Goal: Communication & Community: Participate in discussion

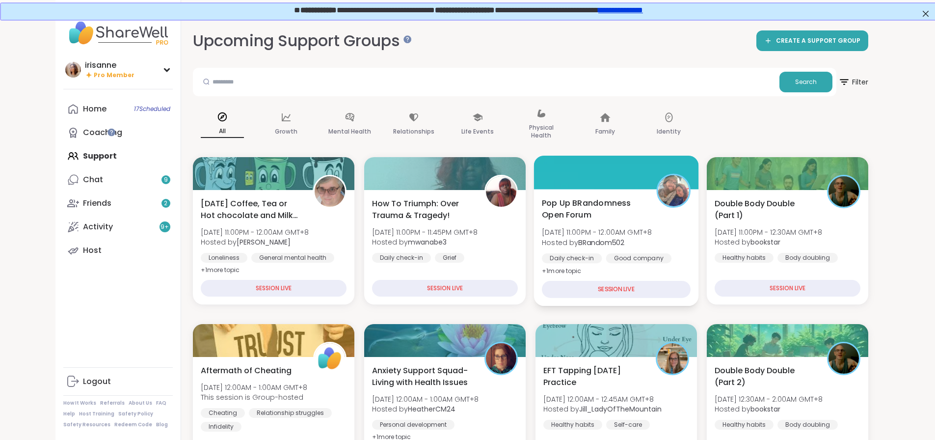
click at [614, 204] on span "Pop Up BRandomness Open Forum" at bounding box center [594, 209] width 104 height 24
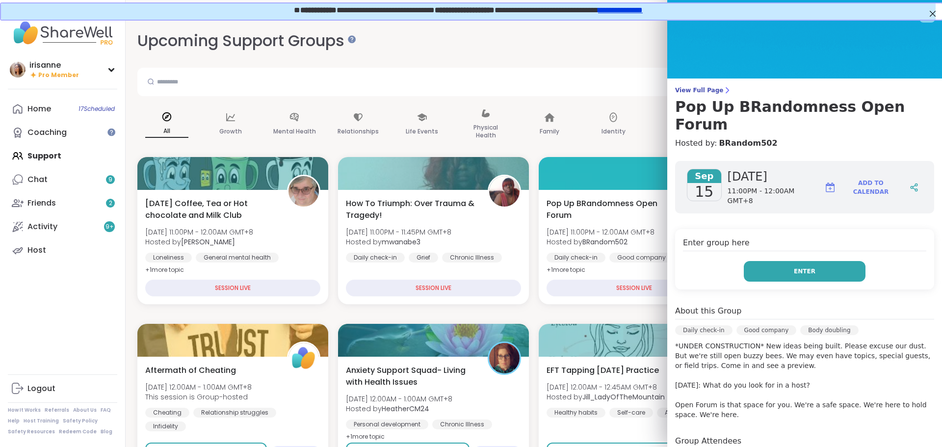
click at [780, 261] on button "Enter" at bounding box center [805, 271] width 122 height 21
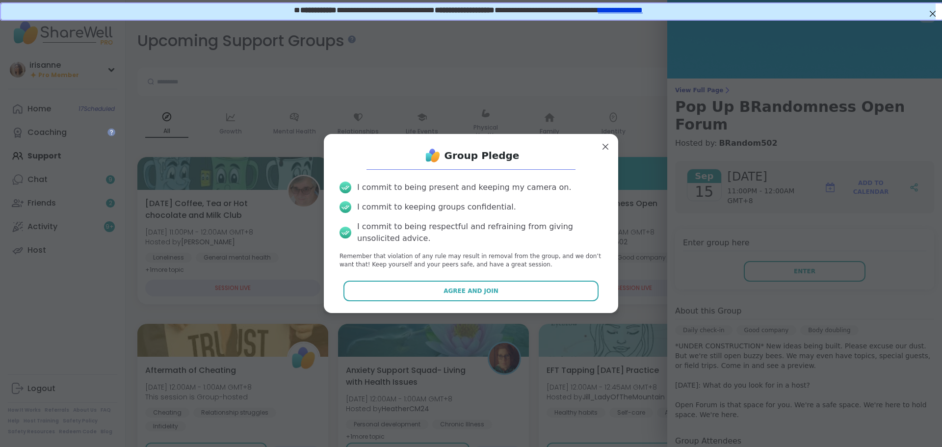
click at [589, 294] on div "Agree and Join" at bounding box center [471, 291] width 279 height 21
click at [552, 301] on div "Group Pledge I commit to being present and keeping my camera on. I commit to ke…" at bounding box center [471, 223] width 279 height 163
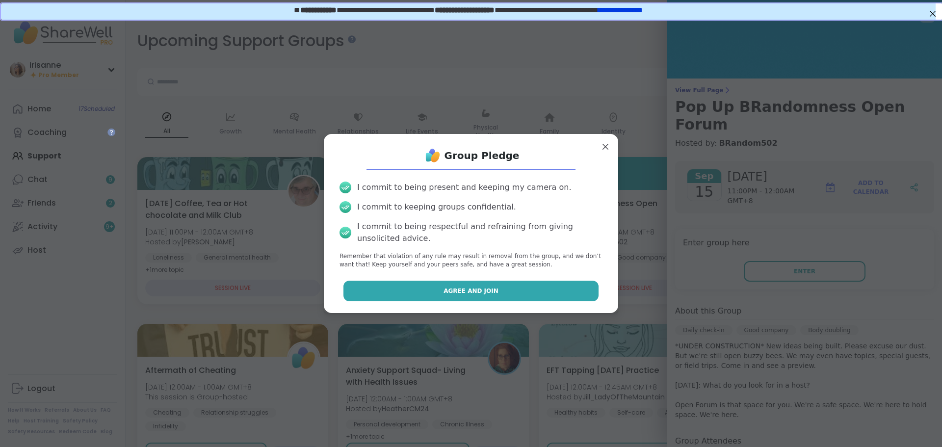
click at [558, 291] on button "Agree and Join" at bounding box center [472, 291] width 256 height 21
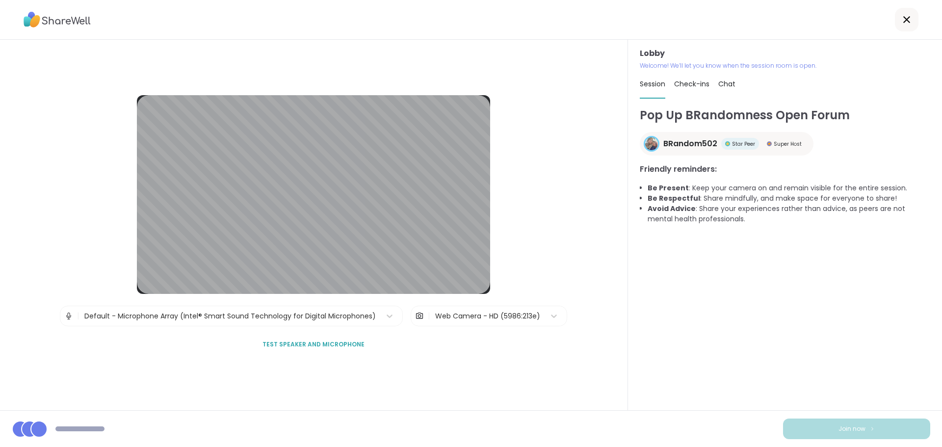
click at [91, 397] on div "Lobby | Default - Microphone Array (Intel® Smart Sound Technology for Digital M…" at bounding box center [314, 225] width 628 height 371
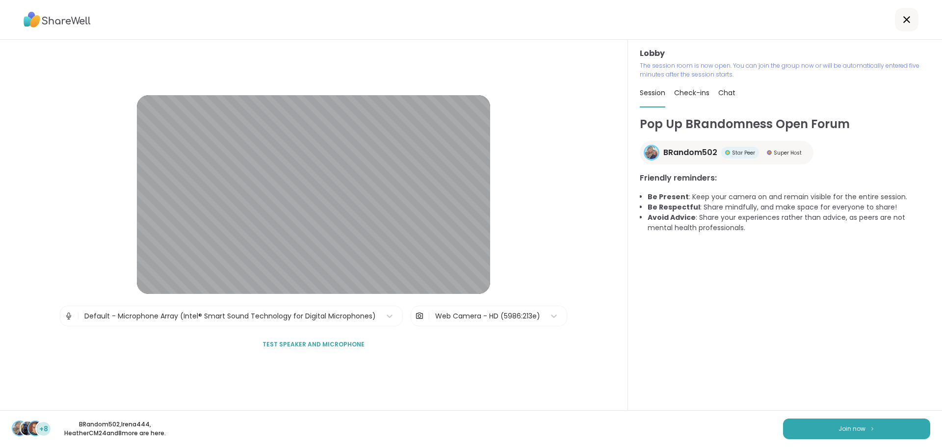
drag, startPoint x: 184, startPoint y: 378, endPoint x: 266, endPoint y: 404, distance: 85.9
click at [266, 404] on div "Lobby | Default - Microphone Array (Intel® Smart Sound Technology for Digital M…" at bounding box center [314, 225] width 628 height 371
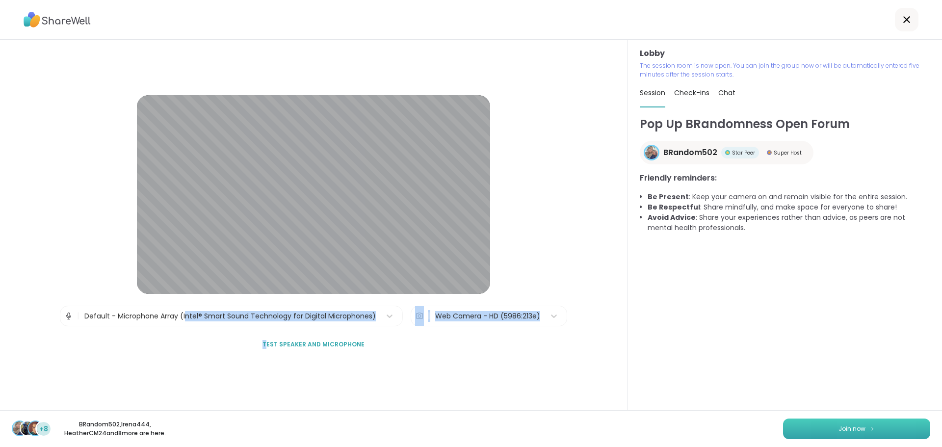
click at [788, 434] on button "Join now" at bounding box center [856, 429] width 147 height 21
click at [796, 429] on button "Join now" at bounding box center [856, 429] width 147 height 21
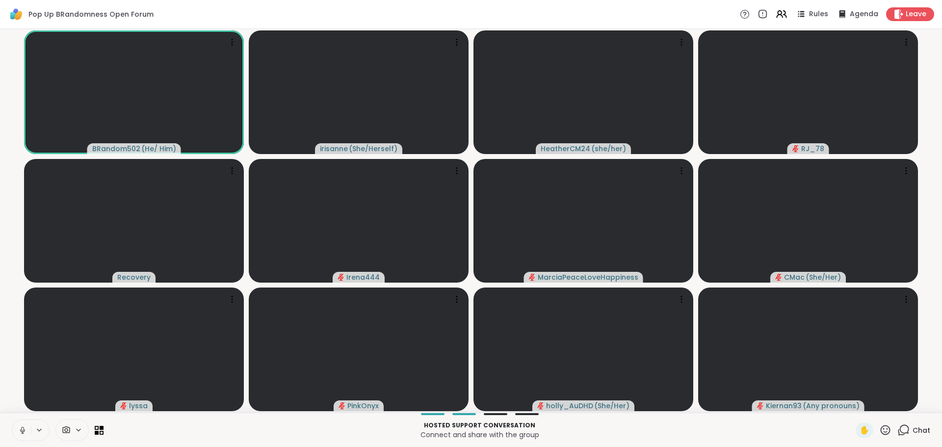
click at [17, 428] on button at bounding box center [21, 430] width 19 height 21
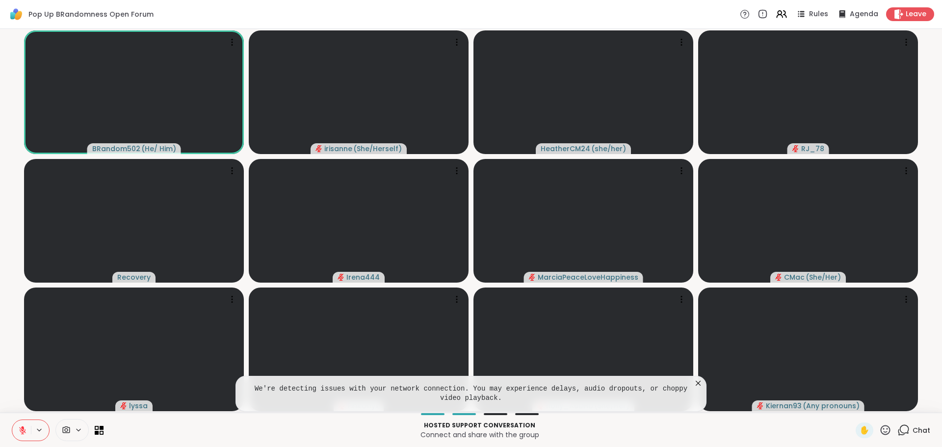
click at [700, 386] on icon at bounding box center [699, 383] width 10 height 10
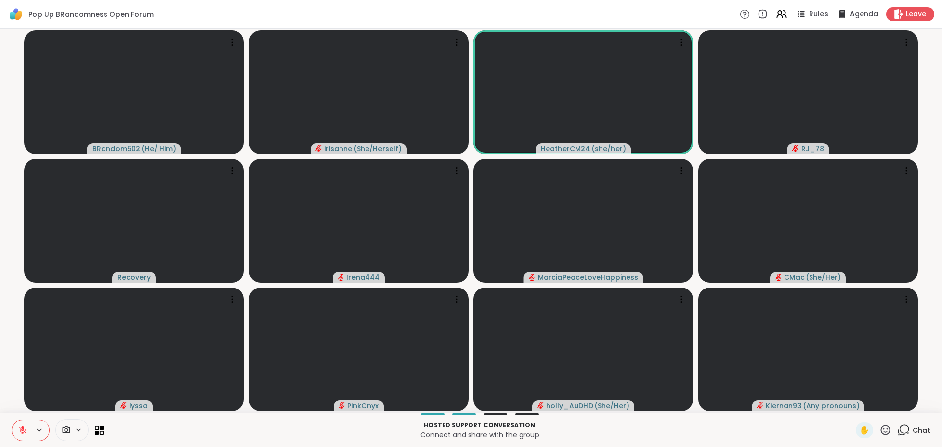
click at [900, 433] on icon at bounding box center [904, 429] width 9 height 9
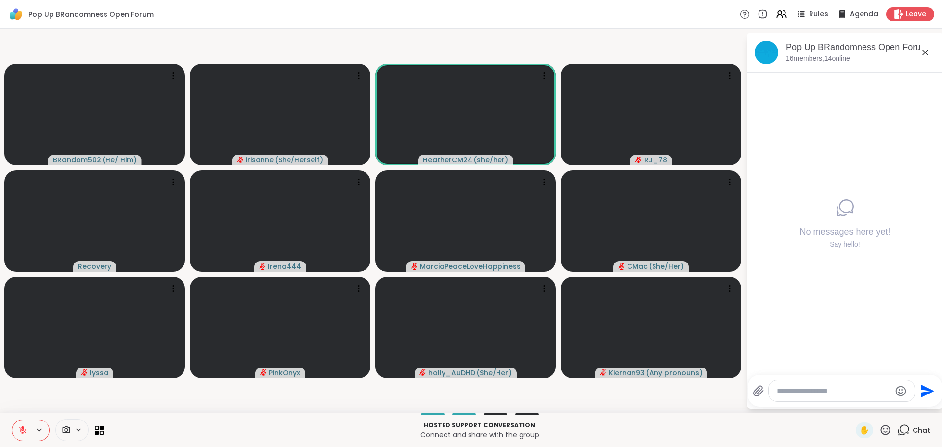
click at [836, 383] on div at bounding box center [842, 390] width 146 height 21
click at [830, 393] on textarea "Type your message" at bounding box center [834, 391] width 114 height 10
type textarea "**********"
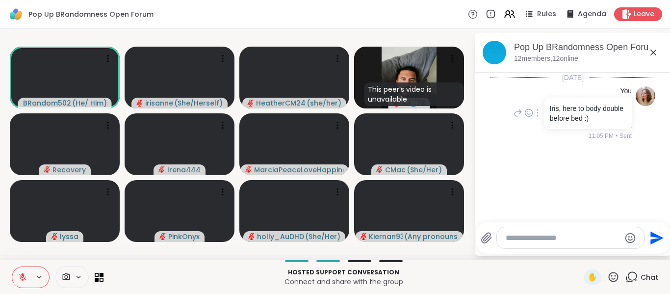
click at [537, 116] on icon at bounding box center [537, 112] width 1 height 7
click at [546, 129] on icon at bounding box center [549, 126] width 6 height 7
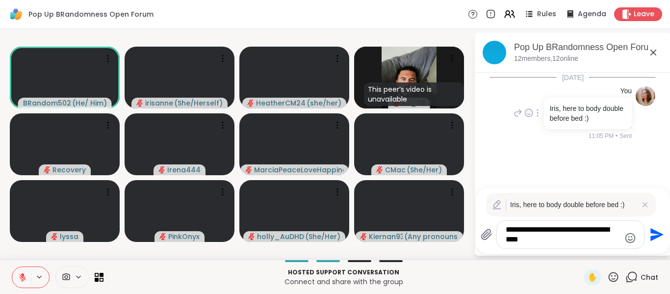
click at [565, 109] on p "Iris, here to body double before bed :)" at bounding box center [588, 114] width 76 height 20
click at [522, 236] on textarea "**********" at bounding box center [563, 235] width 114 height 20
type textarea "**********"
click at [649, 236] on icon "Send" at bounding box center [656, 235] width 16 height 16
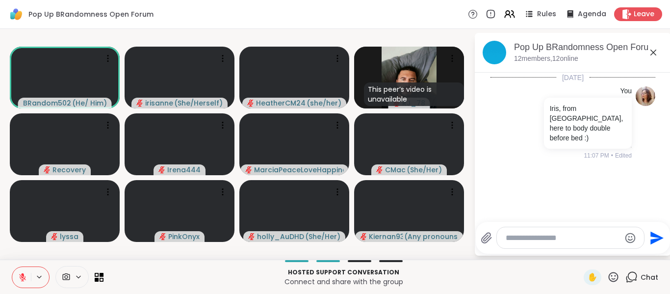
click at [560, 183] on div "Today You Iris, from Manila, here to body double before bed :) 11:07 PM • Edited" at bounding box center [573, 144] width 196 height 143
click at [366, 20] on div "Pop Up BRandomness Open Forum Rules Agenda Leave" at bounding box center [335, 14] width 670 height 29
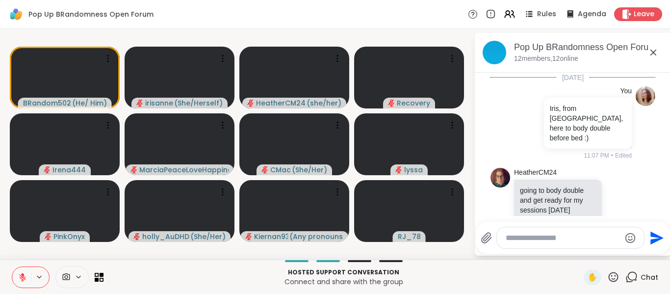
scroll to position [10, 0]
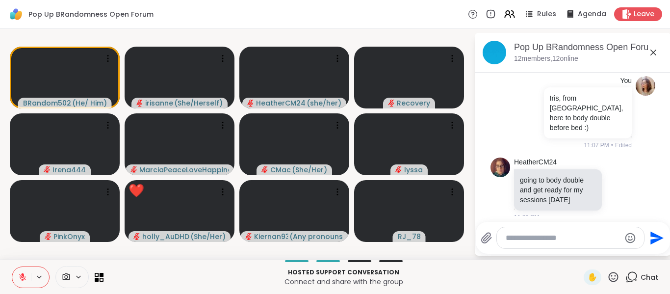
click at [651, 57] on icon at bounding box center [654, 53] width 12 height 12
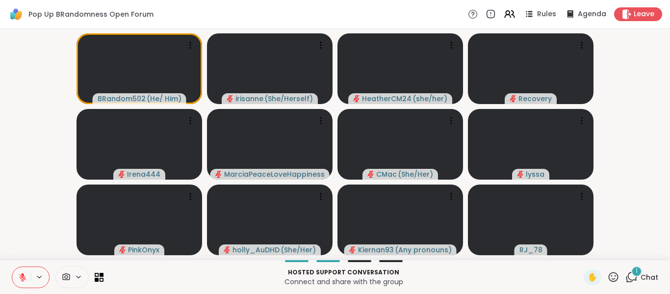
click at [28, 154] on video-player-container "BRandom502 ( He/ Him ) irisanne ( She/Herself ) HeatherCM24 ( she/her ) Recover…" at bounding box center [335, 144] width 659 height 223
click at [597, 130] on video-player-container "BRandom502 ( He/ Him ) irisanne ( She/Herself ) HeatherCM24 ( she/her ) Recover…" at bounding box center [335, 144] width 659 height 223
click at [615, 97] on video-player-container "BRandom502 ( He/ Him ) irisanne ( She/Herself ) HeatherCM24 ( she/her ) Recover…" at bounding box center [335, 144] width 659 height 223
click at [617, 101] on video-player-container "BRandom502 ( He/ Him ) irisanne ( She/Herself ) HeatherCM24 ( she/her ) Recover…" at bounding box center [335, 144] width 659 height 223
click at [631, 281] on icon at bounding box center [632, 277] width 12 height 12
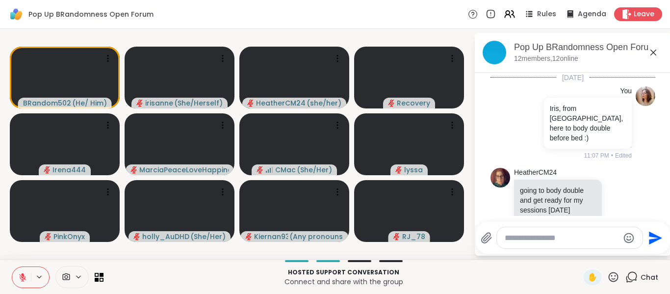
scroll to position [96, 0]
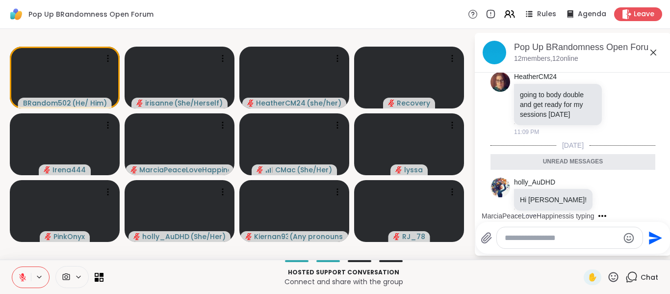
click at [530, 241] on textarea "Type your message" at bounding box center [562, 238] width 114 height 10
type textarea "**********"
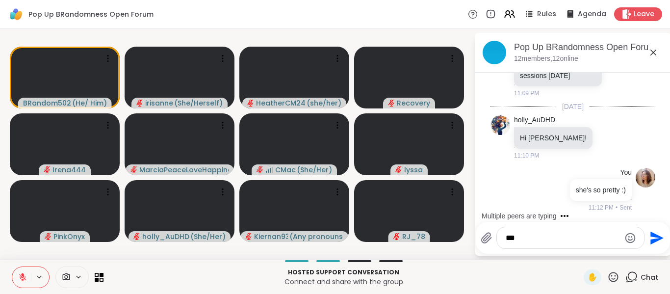
scroll to position [125, 0]
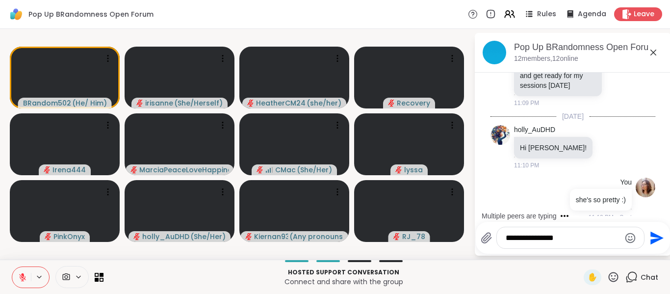
type textarea "**********"
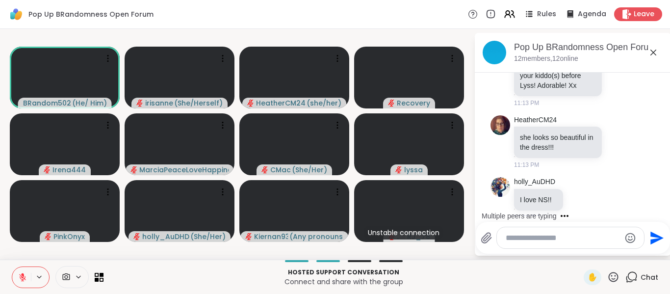
scroll to position [561, 0]
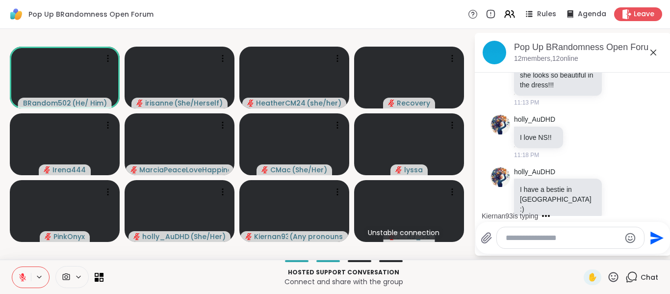
click at [18, 273] on icon at bounding box center [22, 277] width 9 height 9
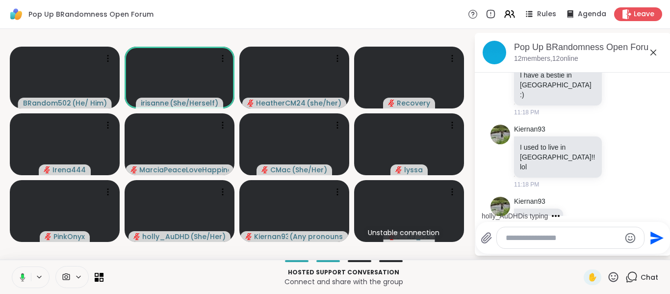
scroll to position [727, 0]
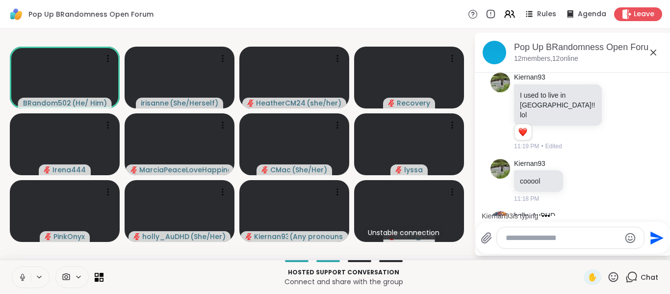
click at [20, 281] on icon at bounding box center [22, 277] width 9 height 9
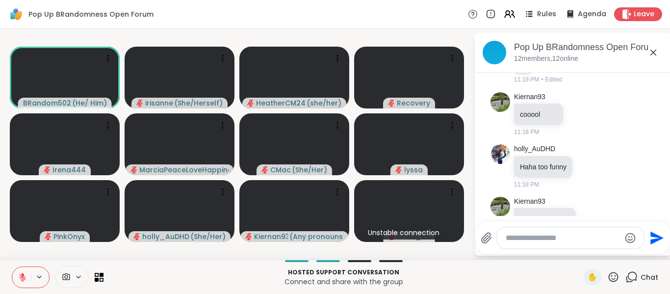
click at [654, 48] on icon at bounding box center [654, 53] width 12 height 12
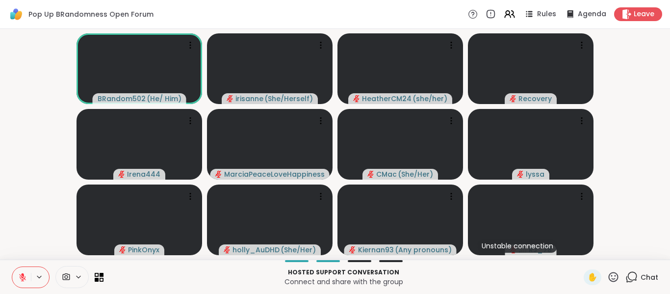
click at [0, 160] on div "BRandom502 ( He/ Him ) irisanne ( She/Herself ) HeatherCM24 ( she/her ) Recover…" at bounding box center [335, 144] width 670 height 231
click at [604, 120] on video-player-container "BRandom502 ( He/ Him ) irisanne ( She/Herself ) HeatherCM24 ( she/her ) Recover…" at bounding box center [335, 144] width 659 height 223
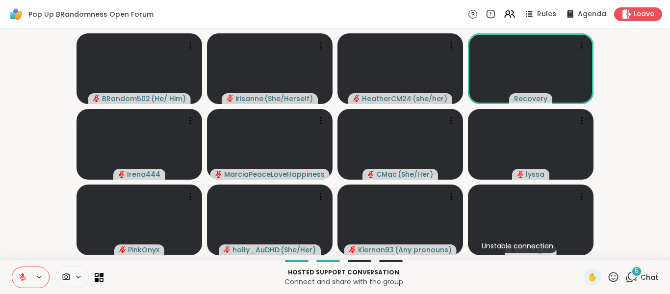
click at [608, 272] on icon at bounding box center [614, 277] width 12 height 12
click at [647, 170] on video-player-container "BRandom502 ( He/ Him ) irisanne ( She/Herself ) HeatherCM24 ( she/her ) Recover…" at bounding box center [335, 144] width 659 height 223
click at [619, 286] on div "Hosted support conversation Connect and share with the group ✋ 5 Chat" at bounding box center [335, 277] width 670 height 34
click at [628, 279] on icon at bounding box center [632, 277] width 12 height 12
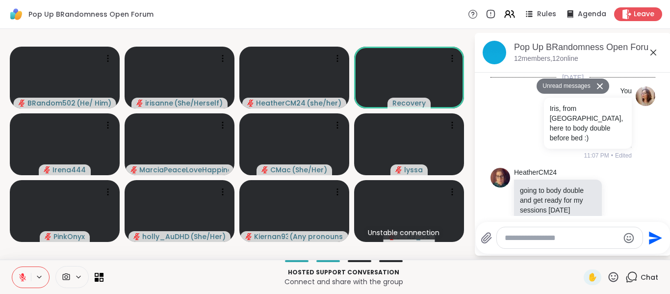
scroll to position [1107, 0]
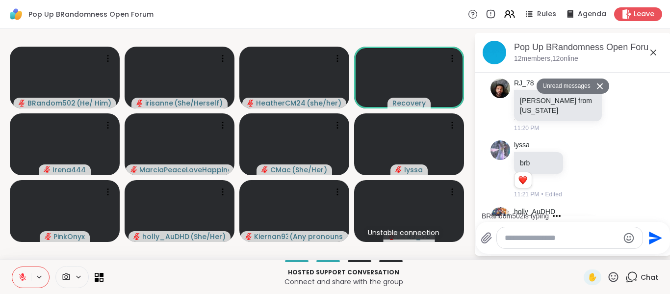
click at [582, 244] on div at bounding box center [570, 237] width 146 height 21
click at [585, 232] on div at bounding box center [570, 237] width 146 height 21
click at [588, 234] on textarea "Type your message" at bounding box center [562, 238] width 114 height 10
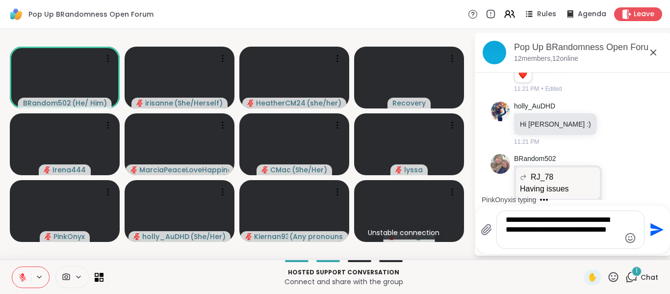
scroll to position [1258, 0]
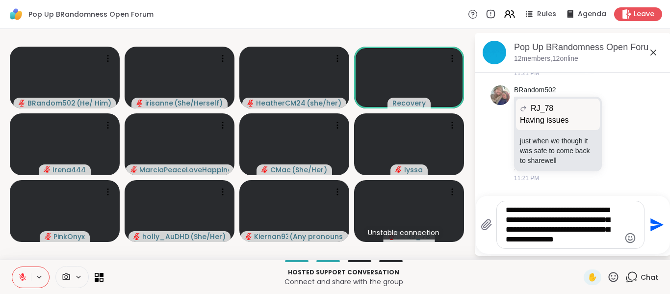
type textarea "**********"
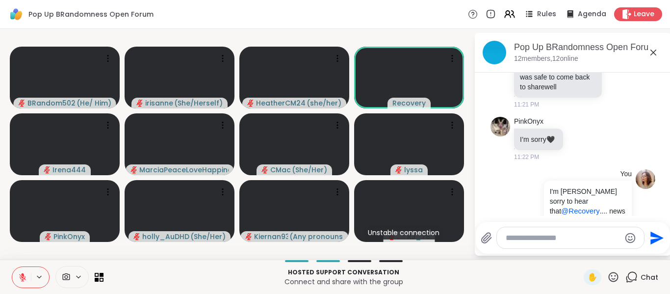
scroll to position [1352, 0]
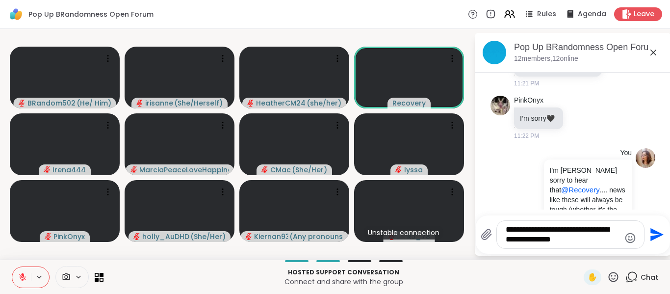
type textarea "**********"
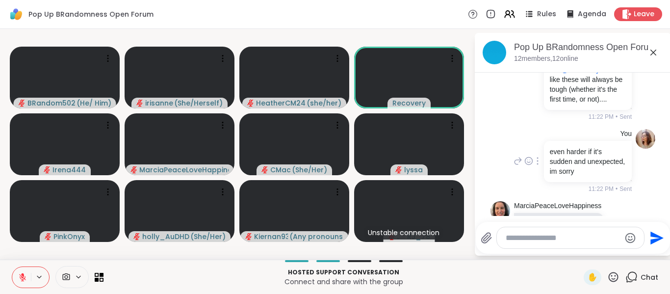
scroll to position [1487, 0]
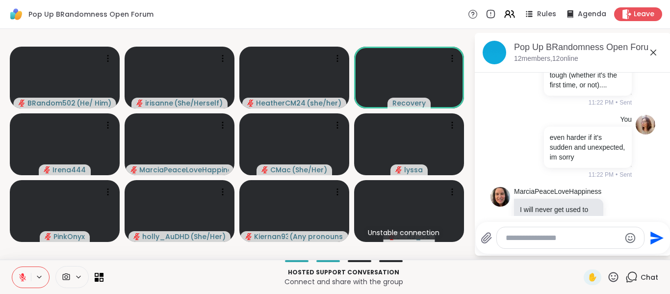
click at [654, 53] on icon at bounding box center [654, 53] width 12 height 12
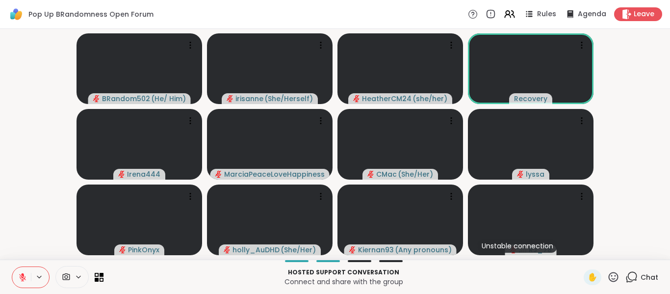
click at [6, 132] on video-player-container "BRandom502 ( He/ Him ) irisanne ( She/Herself ) HeatherCM24 ( she/her ) Recover…" at bounding box center [335, 144] width 659 height 223
click at [657, 108] on video-player-container "BRandom502 ( He/ Him ) irisanne ( She/Herself ) HeatherCM24 ( she/her ) Recover…" at bounding box center [335, 144] width 659 height 223
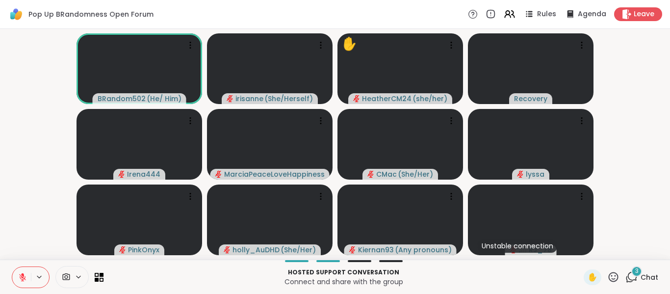
click at [608, 281] on icon at bounding box center [614, 277] width 12 height 12
click at [575, 260] on div "✋ ❤️ 👍 🌟 🎉" at bounding box center [617, 251] width 98 height 31
click at [623, 191] on video-player-container "BRandom502 ( He/ Him ) irisanne ( She/Herself ) ✋ HeatherCM24 ( she/her ) Recov…" at bounding box center [335, 144] width 659 height 223
click at [626, 276] on icon at bounding box center [632, 277] width 12 height 12
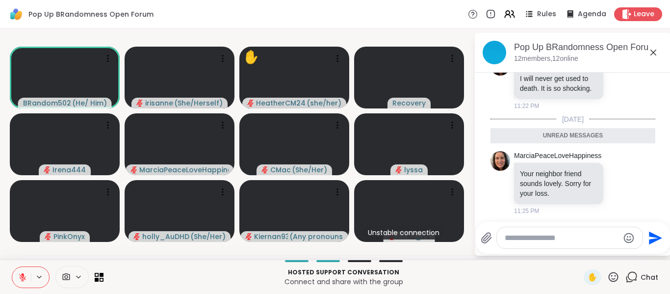
scroll to position [1755, 0]
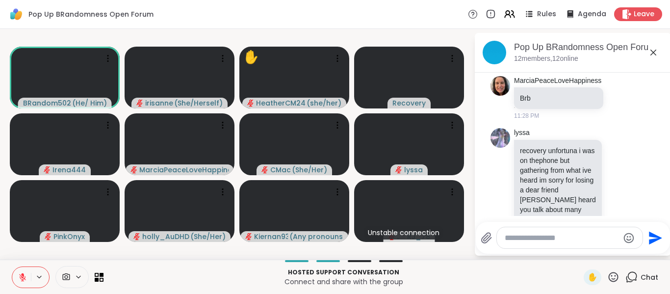
click at [656, 55] on icon at bounding box center [654, 53] width 6 height 6
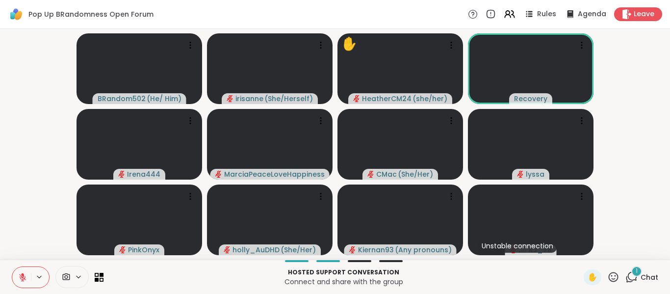
click at [633, 274] on div "1" at bounding box center [637, 271] width 11 height 11
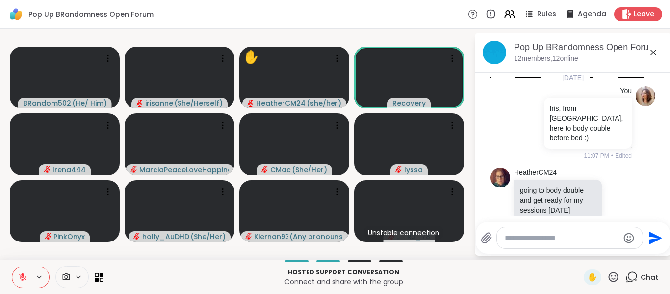
click at [570, 242] on textarea "Type your message" at bounding box center [562, 238] width 114 height 10
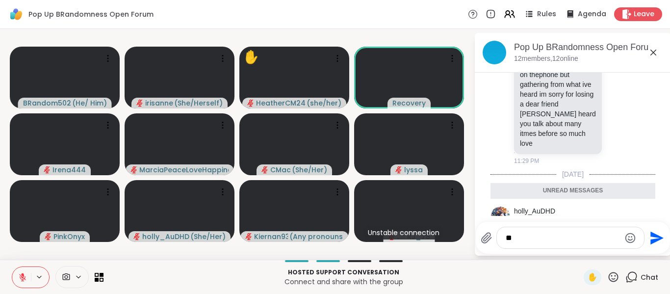
type textarea "*"
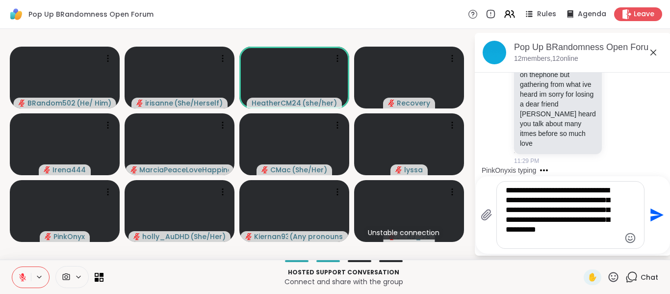
type textarea "**********"
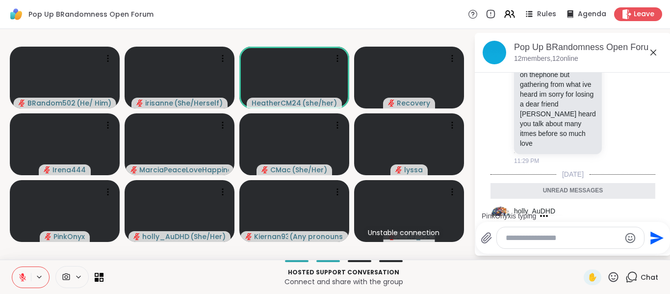
type textarea "*"
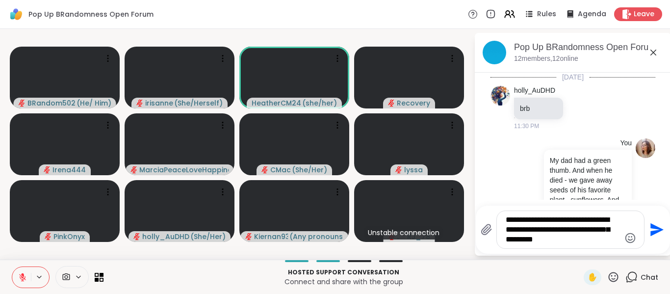
scroll to position [1935, 0]
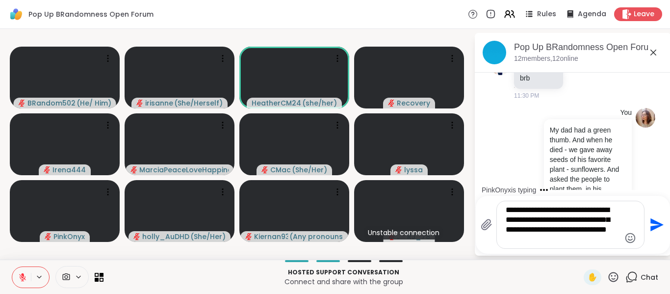
type textarea "**********"
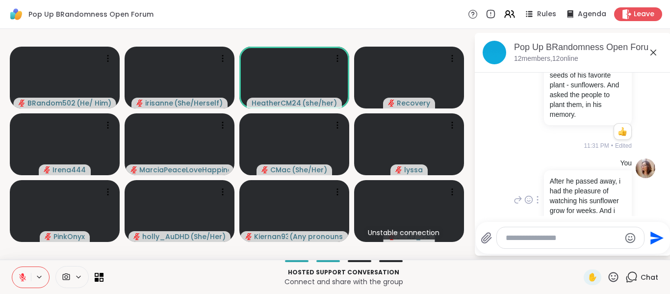
scroll to position [2021, 0]
type textarea "*"
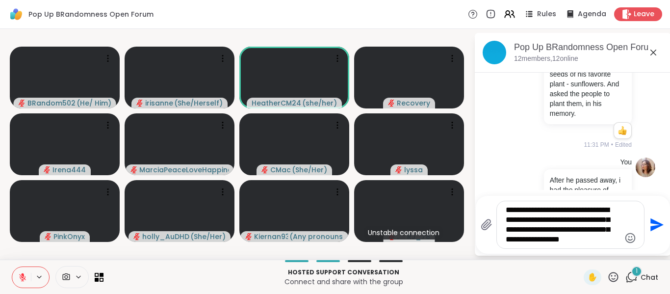
scroll to position [2187, 0]
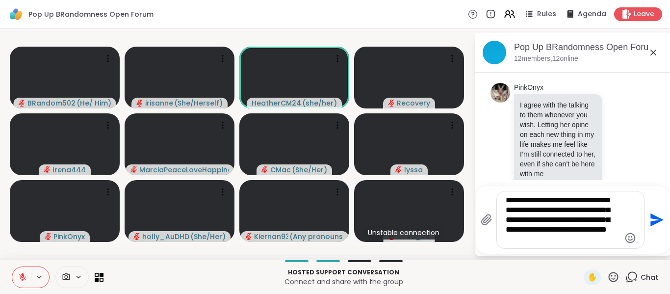
type textarea "**********"
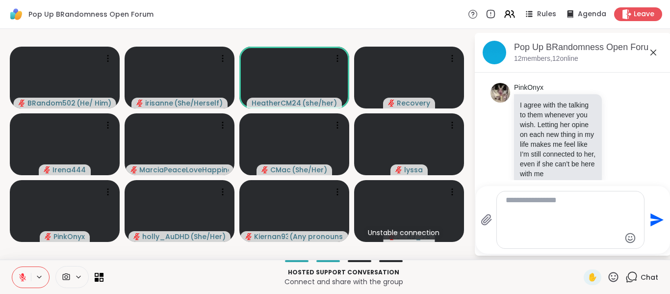
scroll to position [2161, 0]
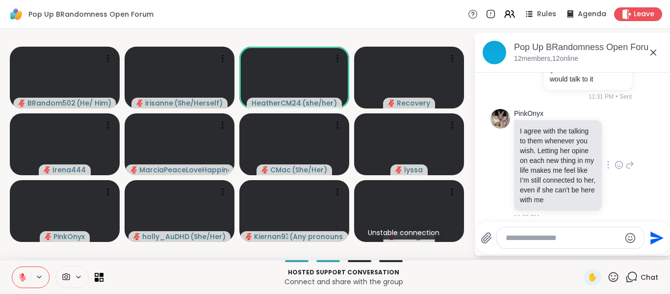
click at [616, 161] on icon at bounding box center [619, 164] width 7 height 7
click at [615, 145] on div "Select Reaction: Heart" at bounding box center [619, 149] width 9 height 9
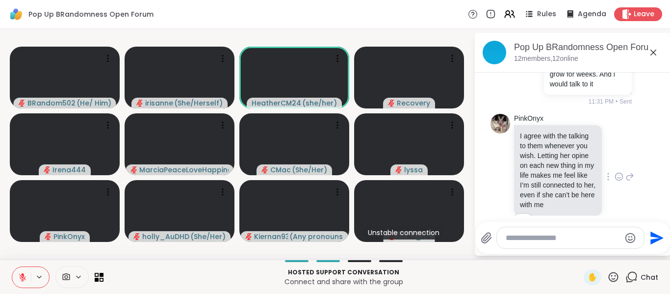
scroll to position [2128, 0]
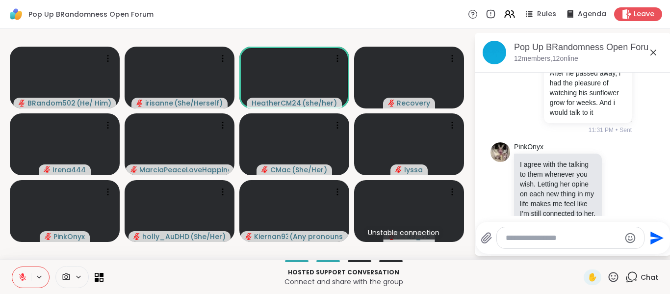
click at [626, 199] on icon at bounding box center [630, 205] width 9 height 12
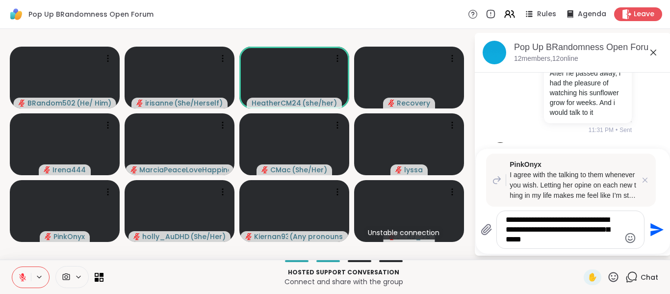
type textarea "**********"
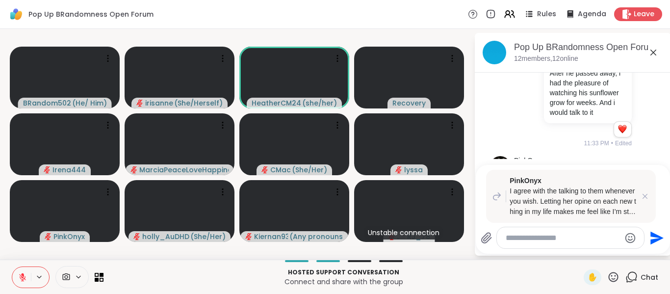
click at [639, 194] on div "PinkOnyx I agree with the talking to them whenever you wish. Letting her opine …" at bounding box center [571, 196] width 170 height 53
click at [643, 194] on icon at bounding box center [646, 196] width 10 height 10
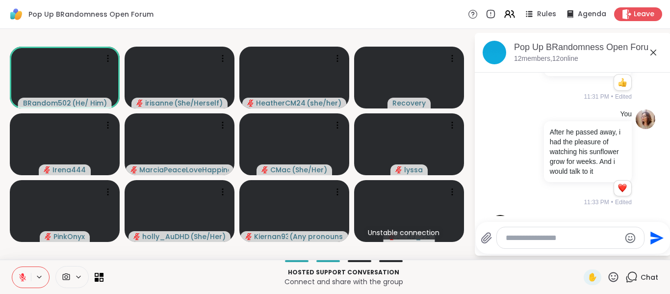
scroll to position [2045, 0]
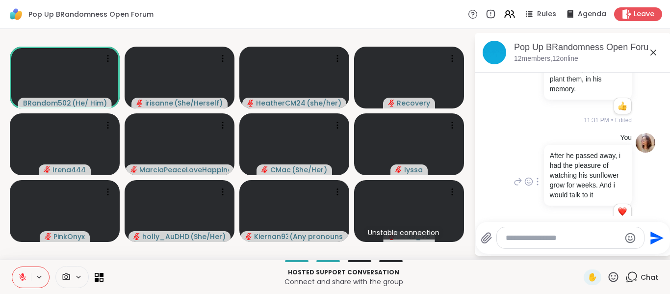
click at [516, 176] on icon at bounding box center [518, 182] width 9 height 12
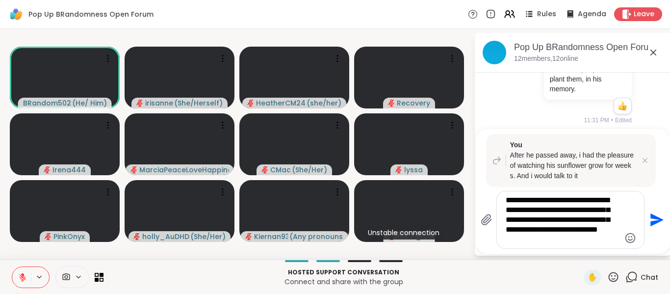
type textarea "**********"
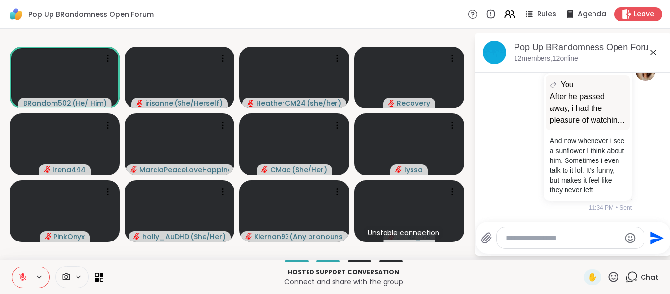
scroll to position [2410, 0]
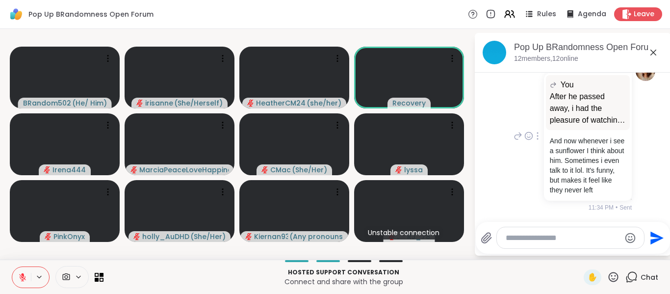
click at [537, 134] on icon at bounding box center [537, 136] width 1 height 7
click at [545, 145] on icon at bounding box center [550, 150] width 10 height 10
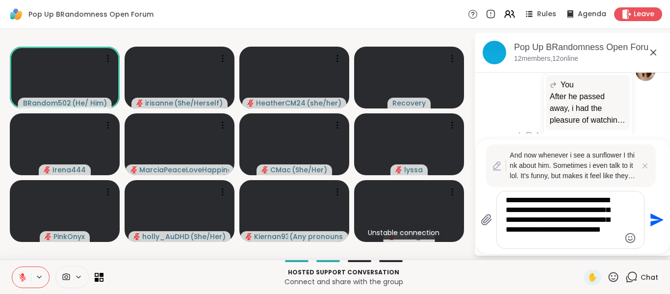
drag, startPoint x: 561, startPoint y: 238, endPoint x: 523, endPoint y: 238, distance: 38.3
click at [523, 238] on textarea "**********" at bounding box center [563, 219] width 114 height 49
type textarea "**********"
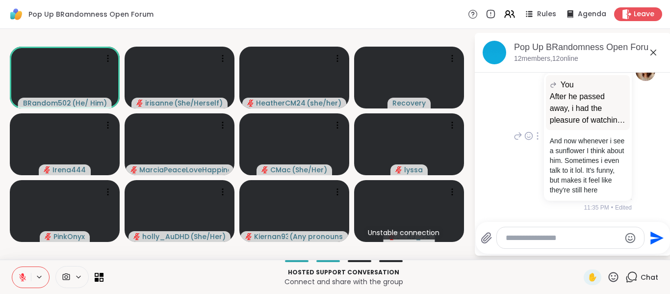
scroll to position [2214, 0]
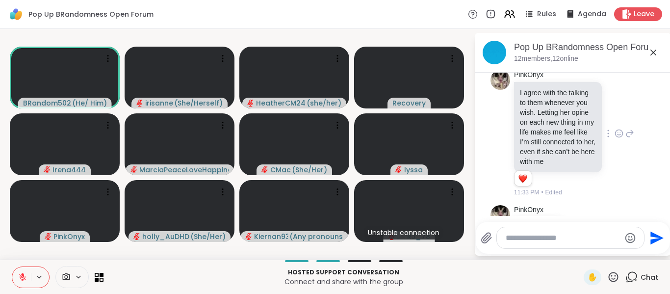
click at [627, 130] on icon at bounding box center [630, 133] width 7 height 7
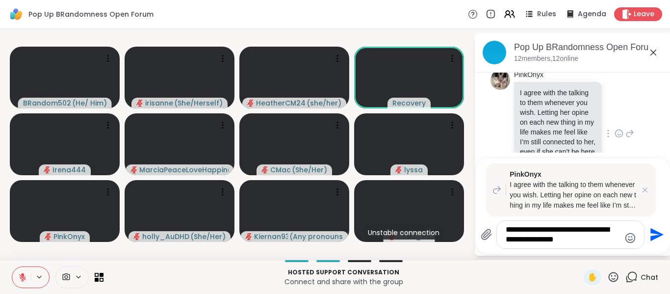
type textarea "**********"
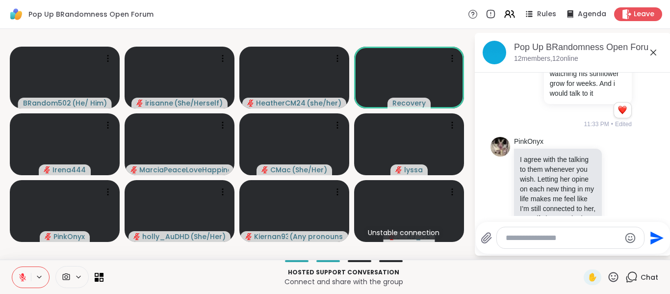
scroll to position [2146, 0]
click at [652, 55] on icon at bounding box center [654, 53] width 12 height 12
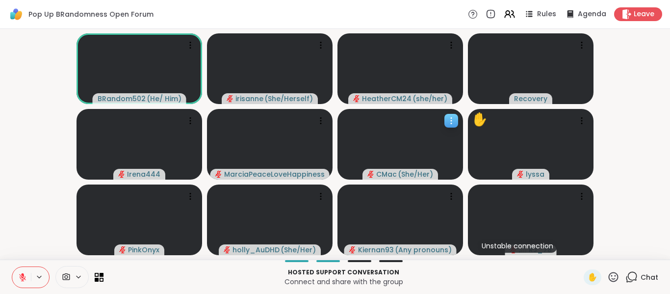
click at [347, 173] on video at bounding box center [401, 144] width 126 height 71
click at [626, 279] on icon at bounding box center [632, 277] width 12 height 12
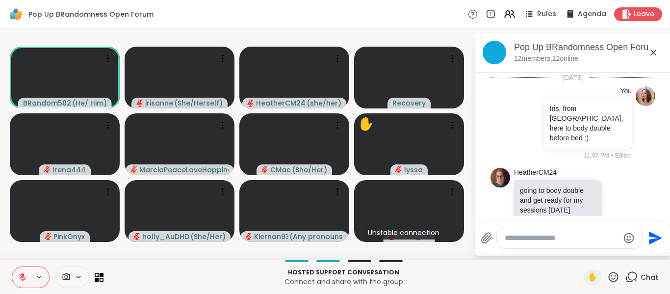
scroll to position [2557, 0]
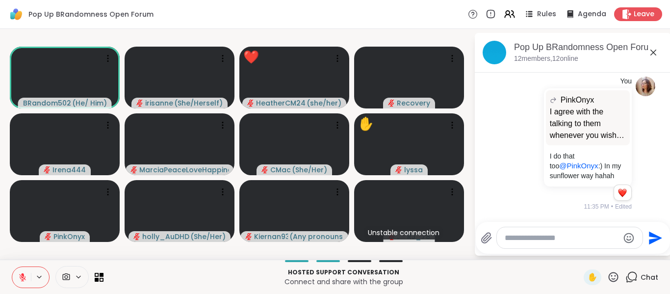
click at [563, 239] on textarea "Type your message" at bounding box center [562, 238] width 114 height 10
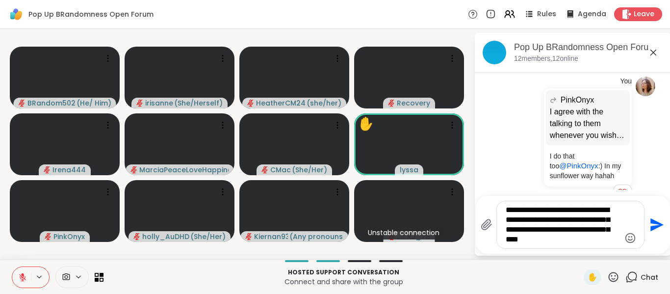
type textarea "**********"
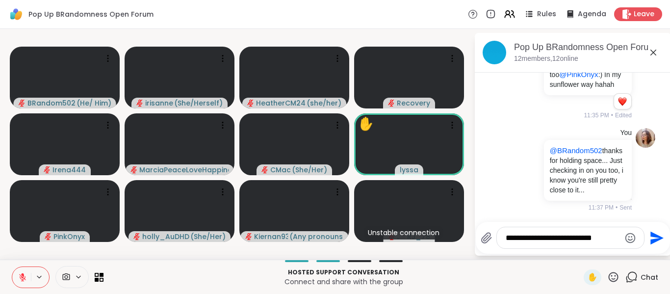
scroll to position [2839, 0]
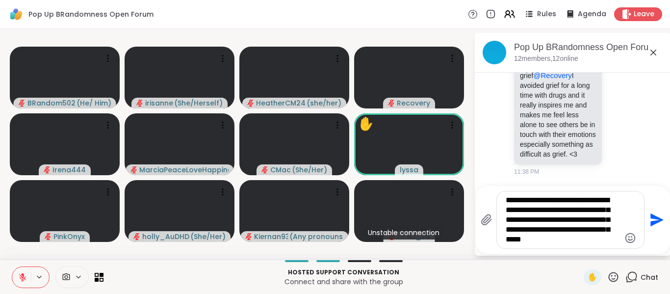
type textarea "**********"
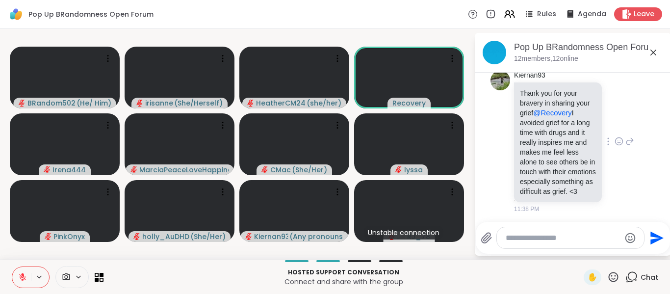
scroll to position [2812, 0]
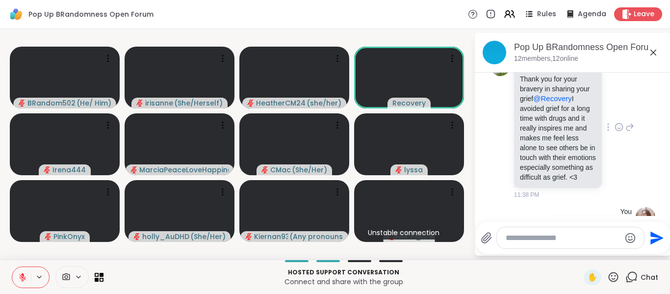
click at [615, 132] on icon at bounding box center [619, 127] width 9 height 10
click at [615, 116] on span "Select Reaction: Heart" at bounding box center [619, 112] width 9 height 10
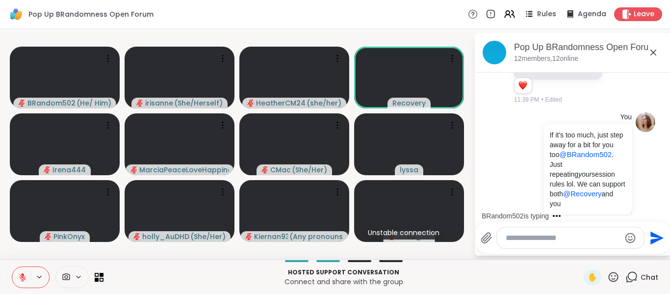
scroll to position [2973, 0]
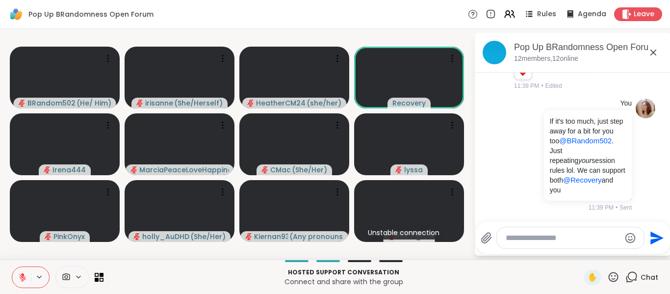
click at [610, 277] on icon at bounding box center [614, 277] width 12 height 12
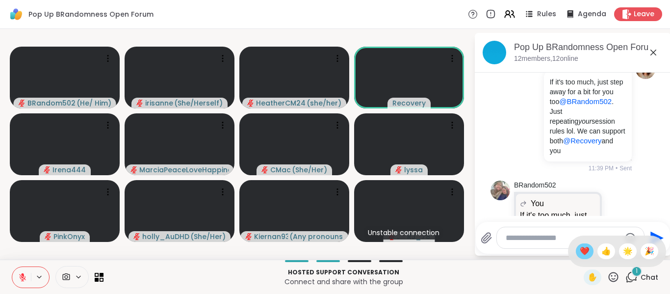
scroll to position [3093, 0]
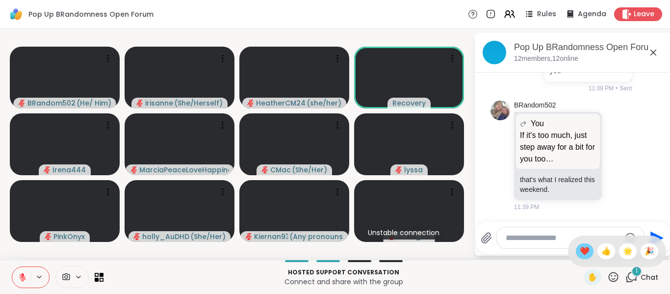
click at [580, 252] on span "❤️" at bounding box center [585, 251] width 10 height 12
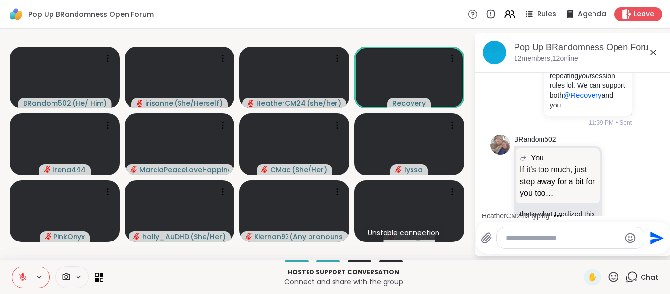
scroll to position [3092, 0]
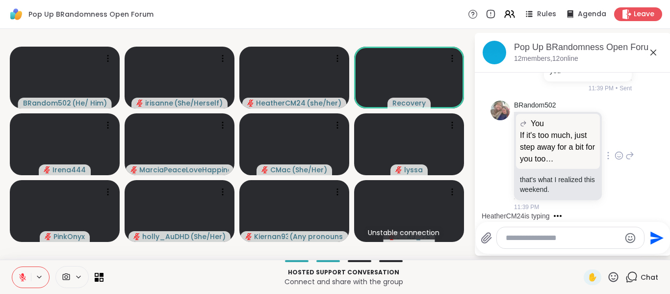
click at [615, 157] on icon at bounding box center [619, 156] width 9 height 10
click at [593, 145] on span "Select Reaction: Thumbs up" at bounding box center [597, 140] width 9 height 10
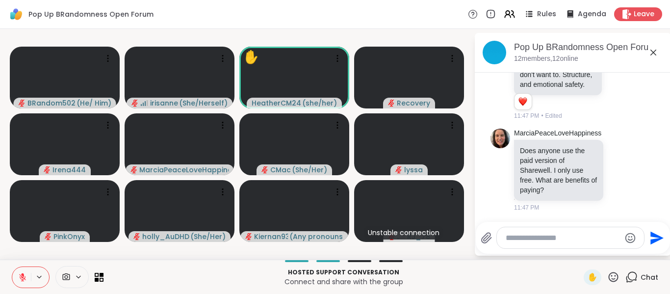
scroll to position [2, 0]
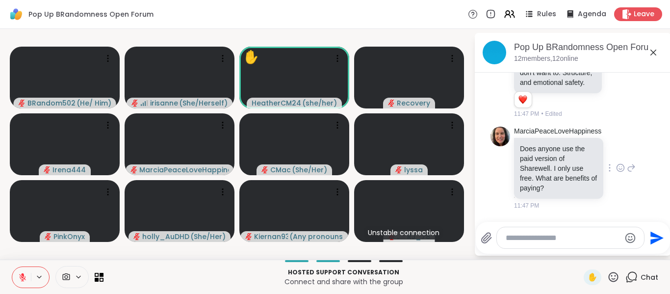
drag, startPoint x: 634, startPoint y: 217, endPoint x: 635, endPoint y: 177, distance: 40.3
click at [633, 170] on icon at bounding box center [631, 168] width 9 height 12
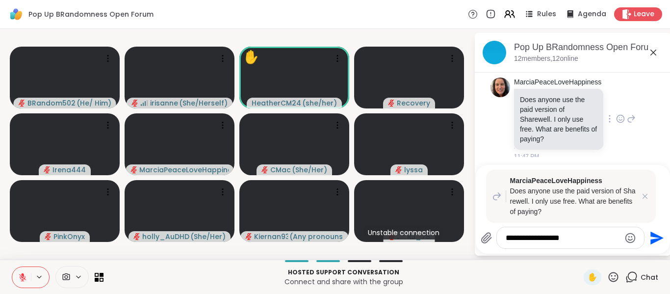
type textarea "**********"
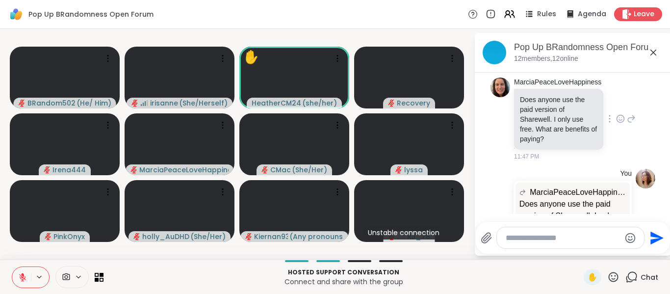
scroll to position [3788, 0]
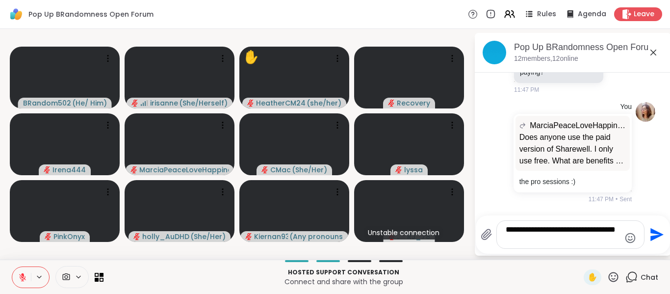
type textarea "**********"
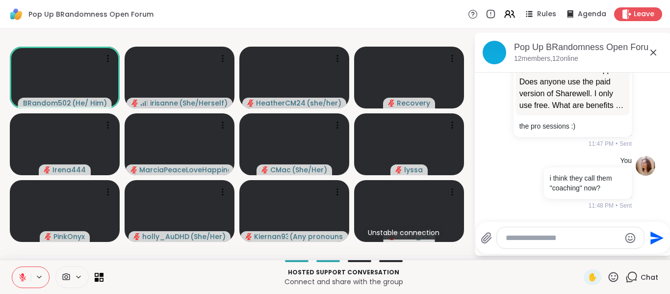
scroll to position [3850, 0]
click at [655, 51] on icon at bounding box center [654, 53] width 6 height 6
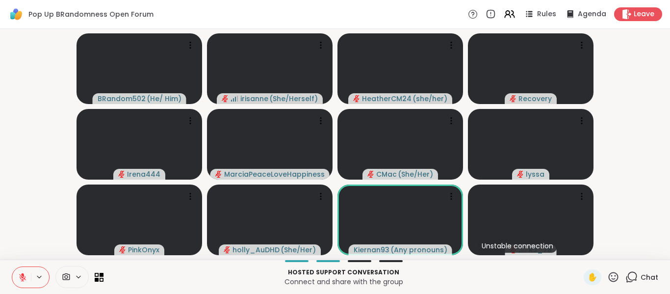
click at [626, 275] on icon at bounding box center [632, 277] width 12 height 12
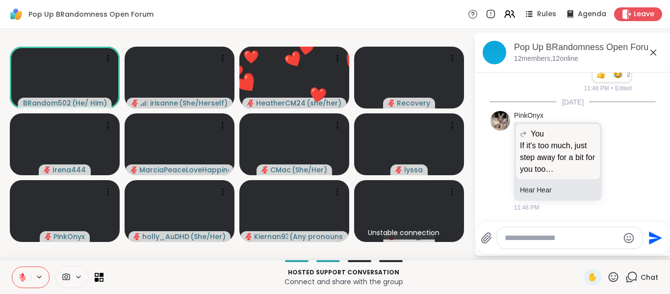
scroll to position [3954, 0]
drag, startPoint x: 563, startPoint y: 130, endPoint x: 635, endPoint y: 125, distance: 71.9
click at [635, 97] on div "You i think they call them "coaching" now? 1 1 2 2 11:48 PM • Edited" at bounding box center [573, 59] width 165 height 76
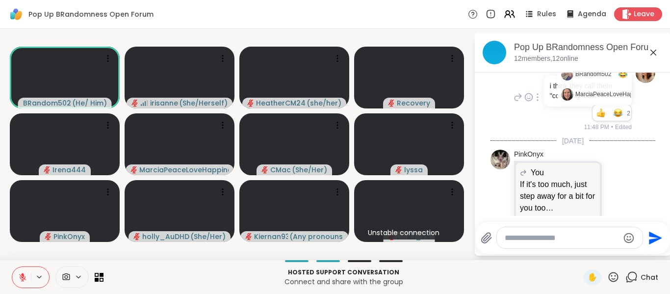
scroll to position [3905, 0]
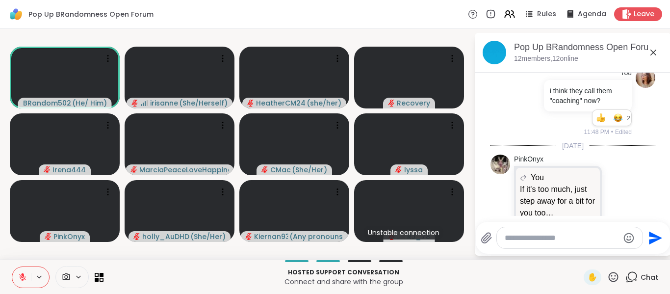
click at [646, 140] on li "You i think they call them "coaching" now? 1 1 2 2 11:48 PM • Edited" at bounding box center [573, 102] width 178 height 76
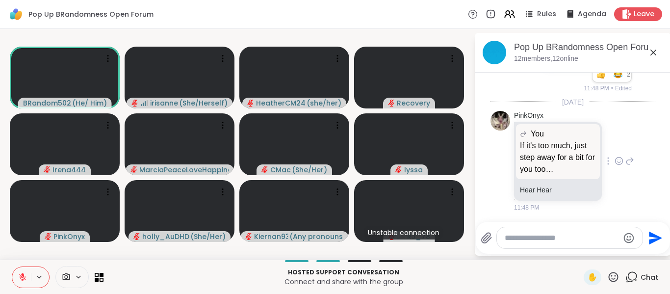
click at [557, 157] on p "If it's too much, just step away for a bit for you too @BRandom502. Just repeat…" at bounding box center [558, 157] width 76 height 35
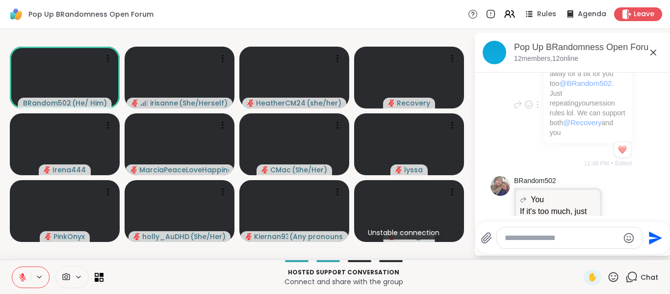
click at [623, 134] on div "You If it's too much, just step away for a bit for you too @BRandom502 . Just r…" at bounding box center [573, 104] width 165 height 135
click at [655, 49] on icon at bounding box center [654, 53] width 12 height 12
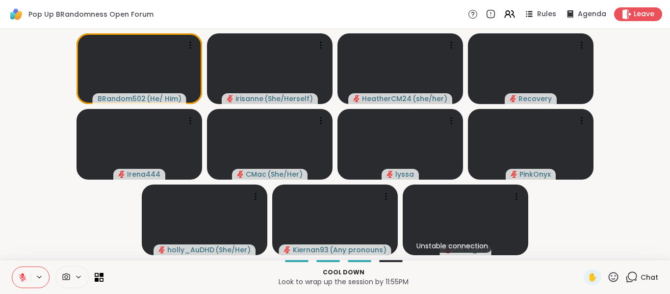
click at [23, 279] on icon at bounding box center [22, 277] width 7 height 7
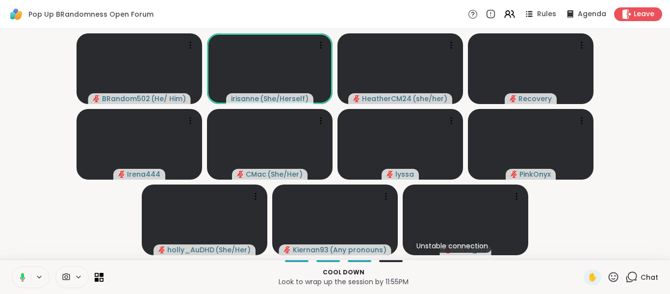
click at [23, 279] on icon at bounding box center [22, 277] width 5 height 8
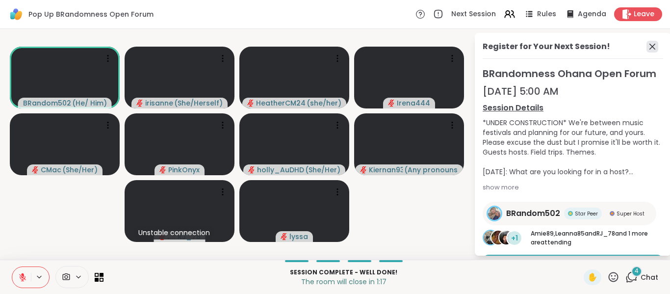
click at [647, 47] on icon at bounding box center [653, 47] width 12 height 12
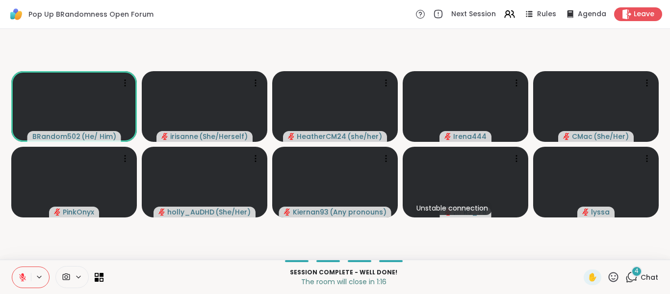
click at [626, 281] on icon at bounding box center [632, 277] width 12 height 12
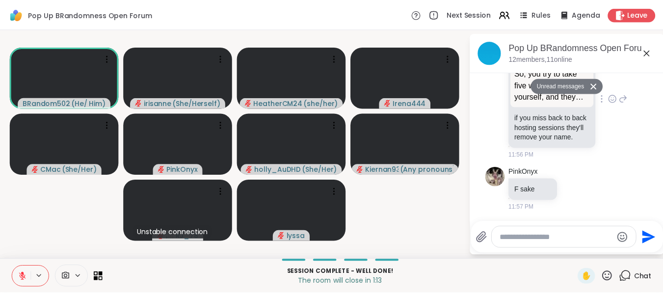
scroll to position [4612, 0]
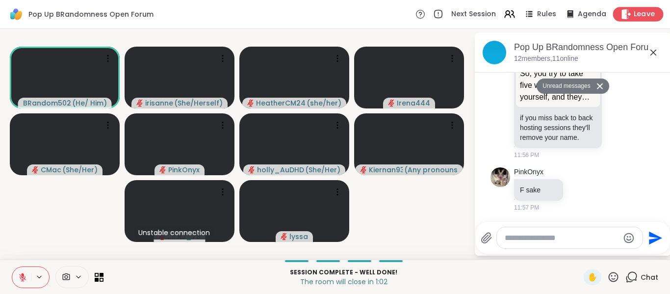
click at [622, 17] on icon at bounding box center [626, 14] width 9 height 10
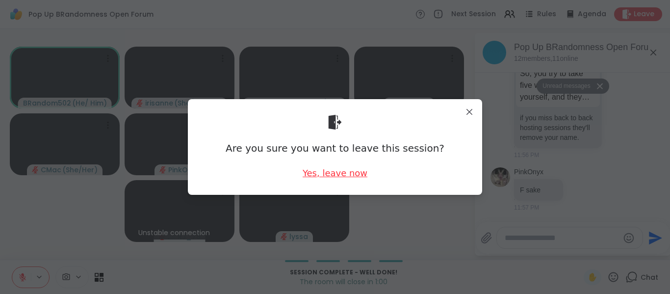
click at [359, 171] on div "Yes, leave now" at bounding box center [335, 173] width 65 height 12
click at [344, 179] on div "Yes, leave now" at bounding box center [335, 173] width 65 height 12
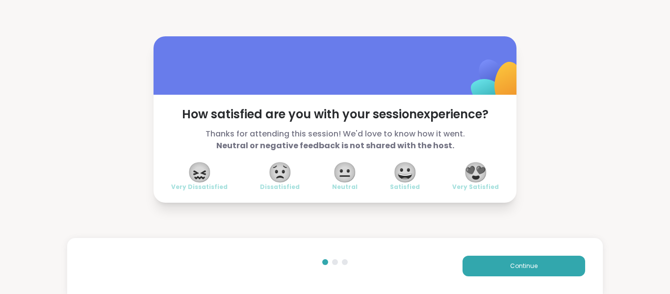
click at [464, 163] on span "😍" at bounding box center [476, 172] width 25 height 18
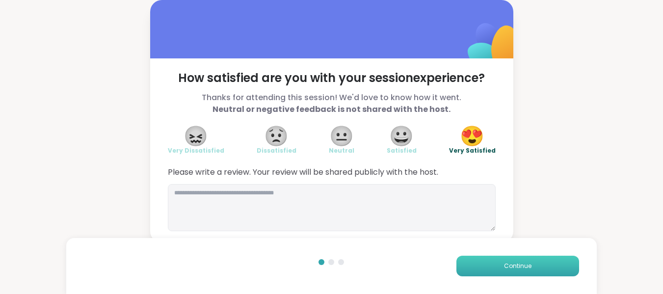
click at [512, 267] on span "Continue" at bounding box center [517, 266] width 27 height 9
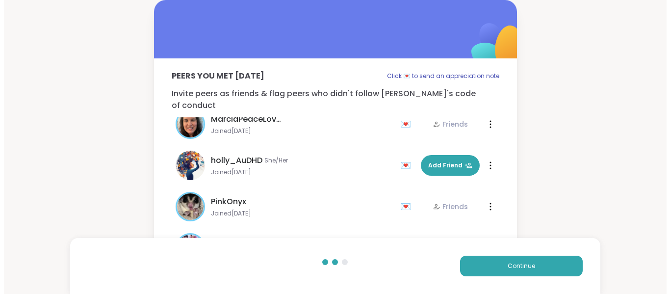
scroll to position [277, 0]
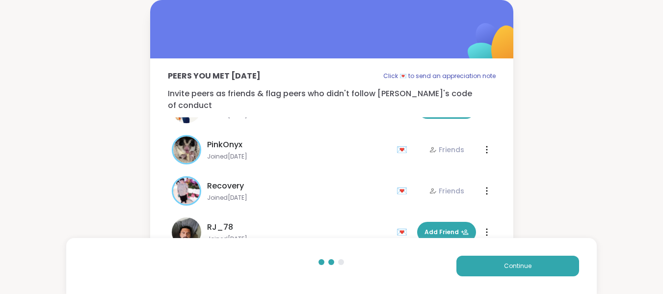
click at [514, 252] on div "Continue" at bounding box center [331, 266] width 531 height 56
click at [520, 259] on button "Continue" at bounding box center [517, 266] width 123 height 21
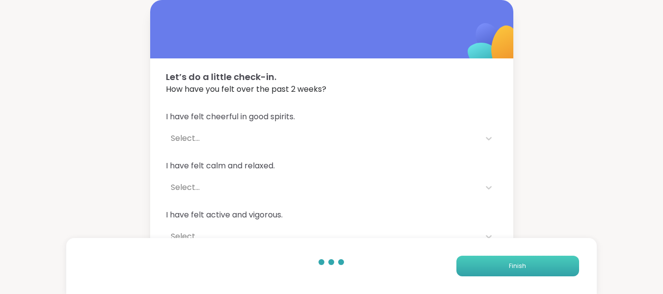
click at [507, 268] on button "Finish" at bounding box center [517, 266] width 123 height 21
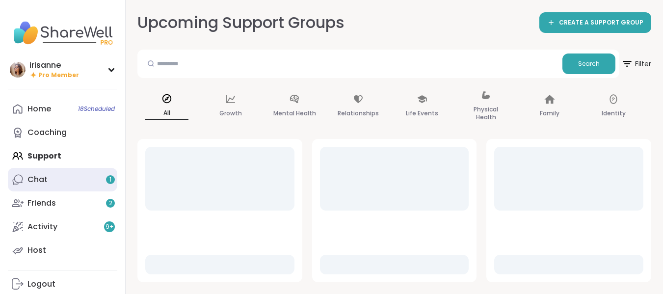
click at [61, 175] on link "Chat 1" at bounding box center [62, 180] width 109 height 24
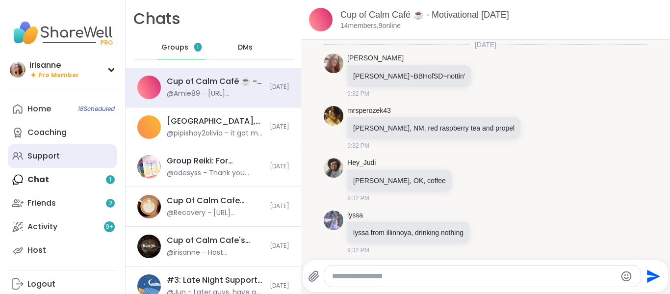
scroll to position [950, 0]
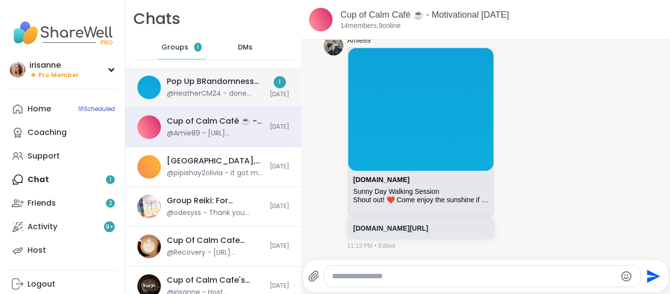
click at [178, 80] on div "Pop Up BRandomness Open Forum, Sep 15" at bounding box center [215, 81] width 97 height 11
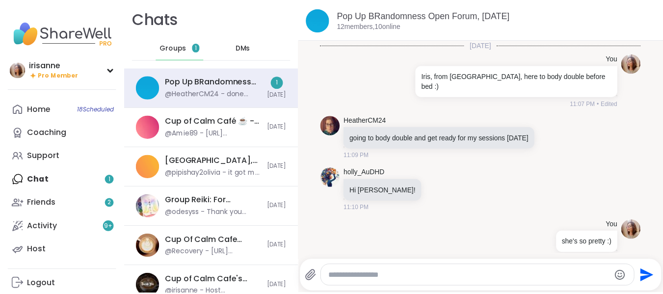
scroll to position [3727, 0]
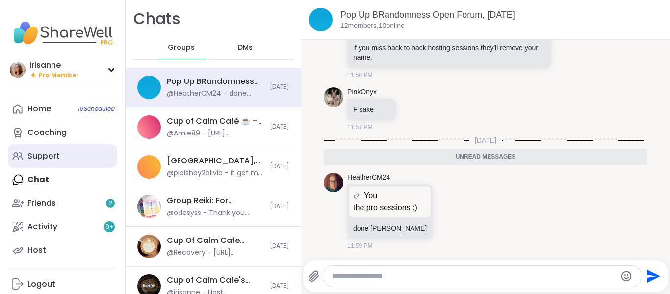
click at [65, 163] on link "Support" at bounding box center [62, 156] width 109 height 24
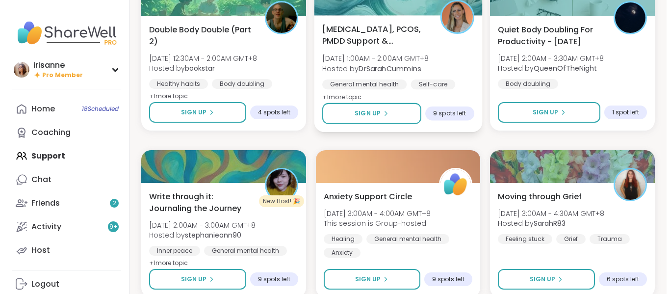
scroll to position [491, 0]
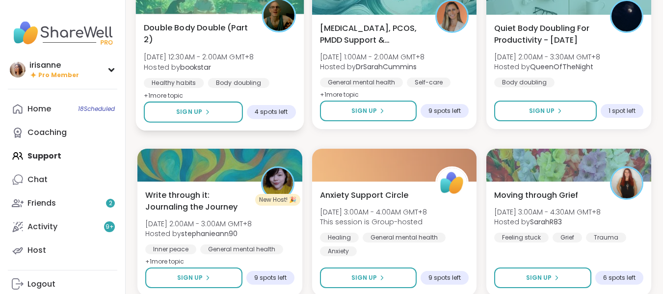
click at [252, 74] on div "Double Body Double (Part 2) Tue, Sep 16 | 12:30AM - 2:00AM GMT+8 Hosted by book…" at bounding box center [220, 62] width 152 height 80
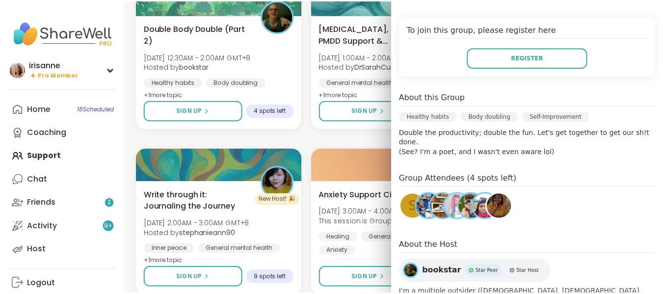
scroll to position [196, 0]
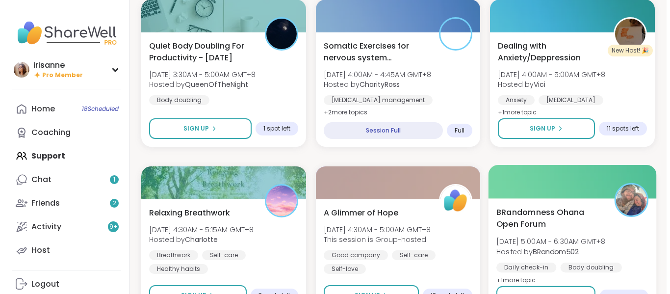
scroll to position [834, 0]
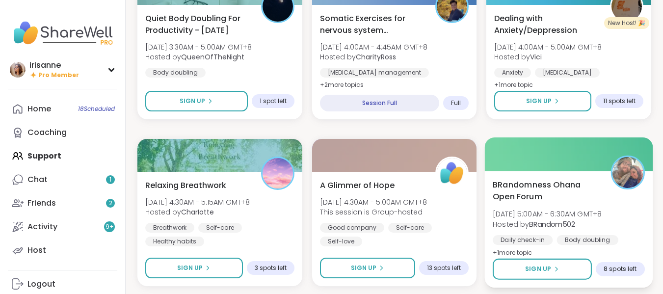
click at [552, 195] on span "BRandomness Ohana Open Forum" at bounding box center [546, 191] width 107 height 24
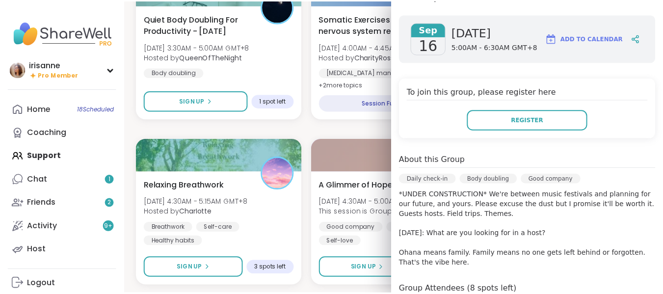
scroll to position [147, 0]
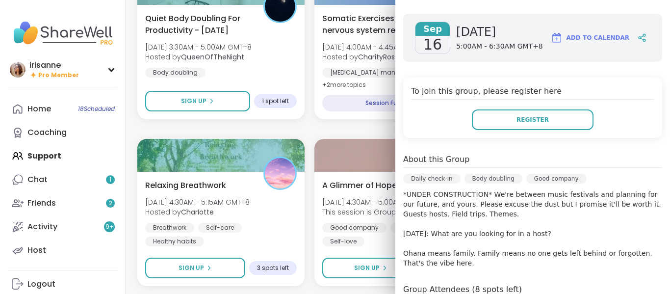
click at [309, 130] on div "Monday Coffee, Tea or Hot chocolate and Milk Club Mon, Sep 15 | 11:00PM - 12:00…" at bounding box center [397, 295] width 521 height 1983
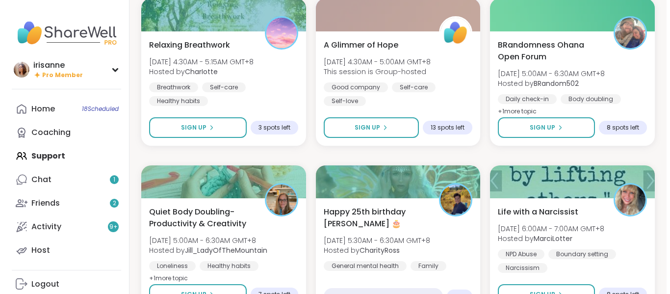
scroll to position [982, 0]
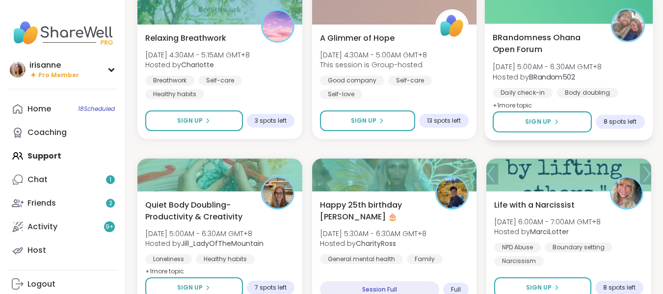
click at [602, 71] on span "[DATE] 5:00AM - 6:30AM GMT+8" at bounding box center [547, 67] width 109 height 10
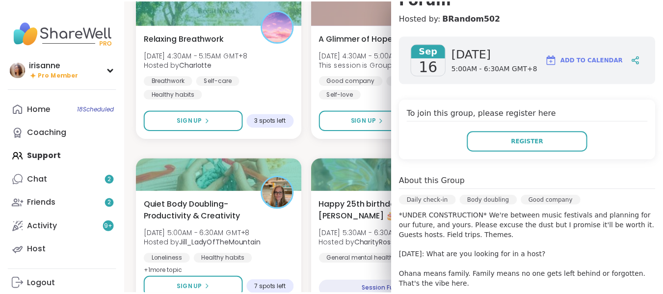
scroll to position [147, 0]
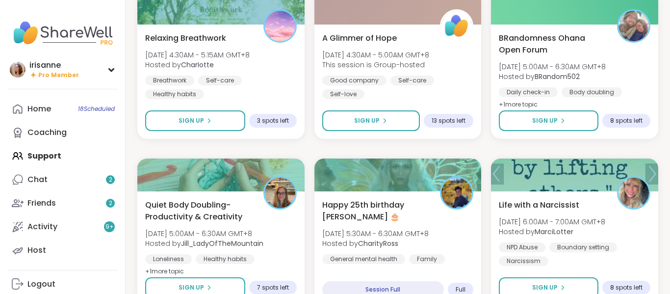
click at [290, 151] on div "Monday Coffee, Tea or Hot chocolate and Milk Club Mon, Sep 15 | 11:00PM - 12:00…" at bounding box center [397, 148] width 521 height 1983
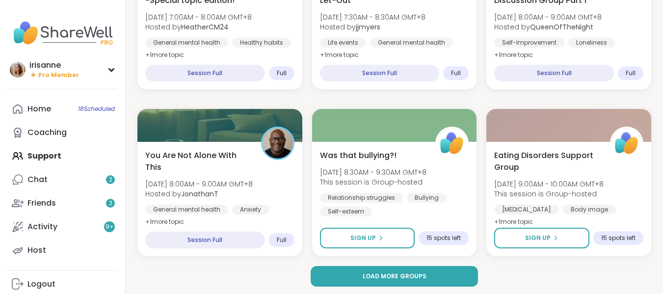
scroll to position [1868, 0]
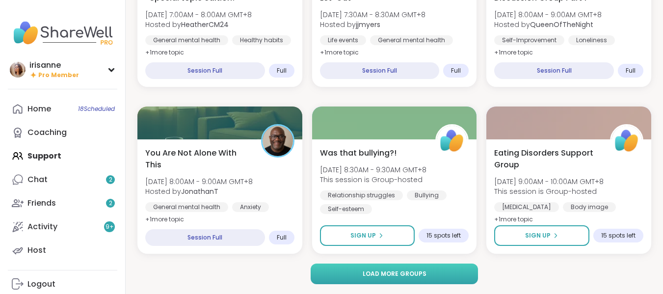
click at [447, 269] on button "Load more groups" at bounding box center [394, 274] width 167 height 21
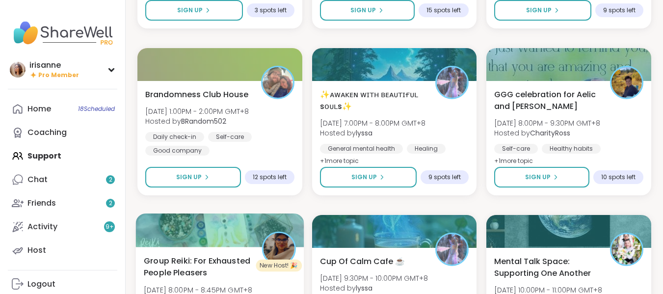
scroll to position [2997, 0]
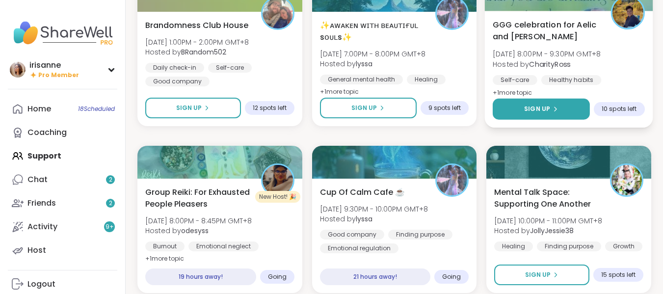
click at [557, 107] on icon at bounding box center [555, 109] width 6 height 6
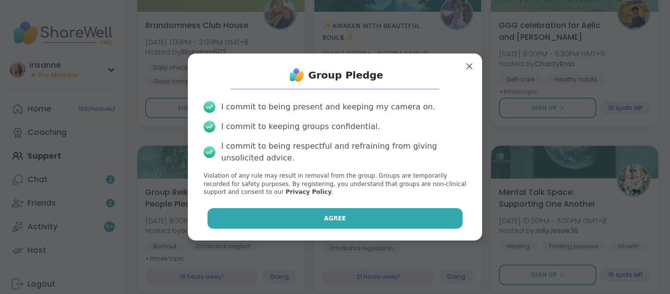
click at [379, 214] on button "Agree" at bounding box center [336, 218] width 256 height 21
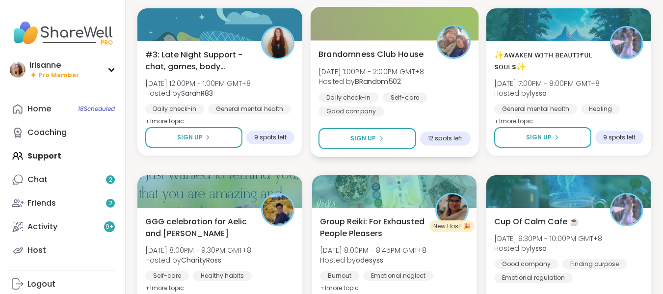
scroll to position [2850, 0]
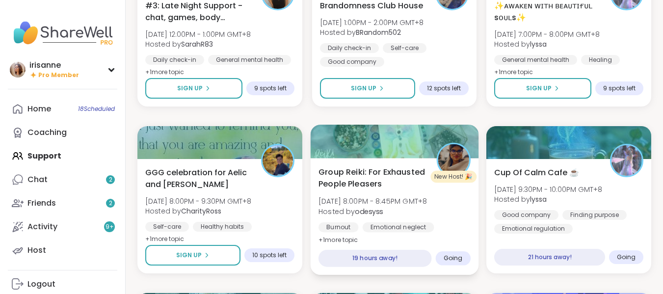
click at [447, 229] on div "Burnout Emotional neglect Fear of rejection" at bounding box center [395, 234] width 152 height 24
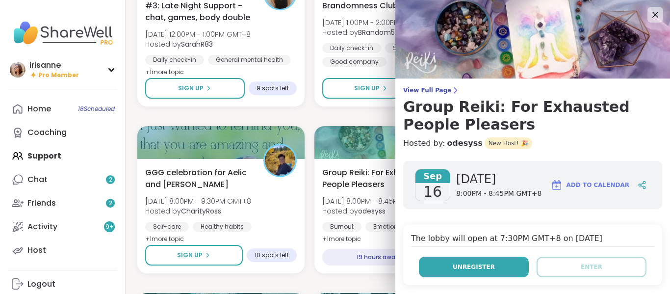
click at [462, 272] on button "Unregister" at bounding box center [474, 267] width 110 height 21
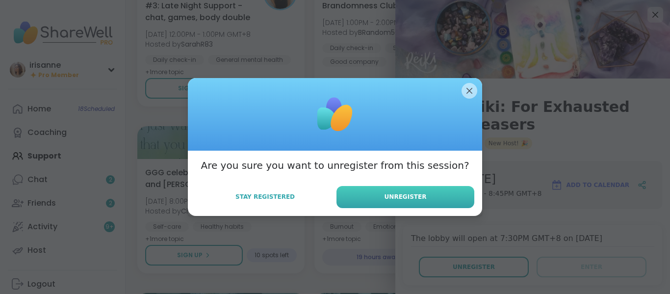
click at [433, 199] on button "Unregister" at bounding box center [406, 197] width 138 height 22
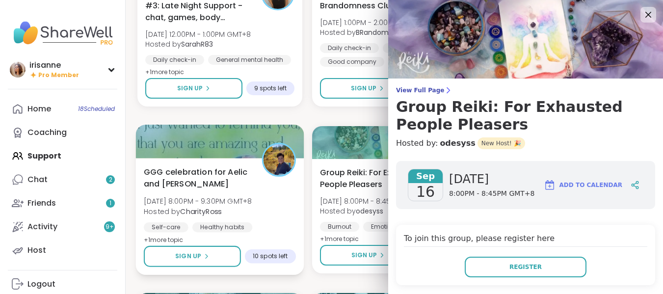
click at [215, 194] on div "GGG celebration for Aelic and Dodi Tue, Sep 16 | 8:00PM - 9:30PM GMT+8 Hosted b…" at bounding box center [220, 206] width 152 height 80
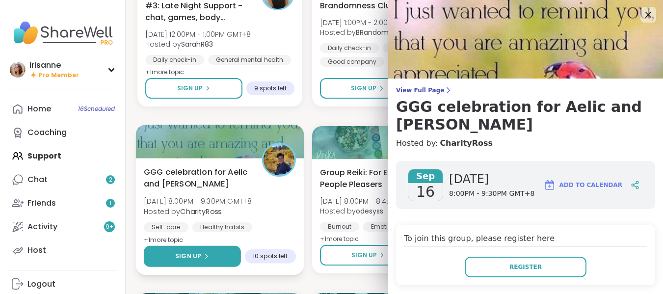
click at [207, 248] on button "Sign Up" at bounding box center [192, 256] width 97 height 21
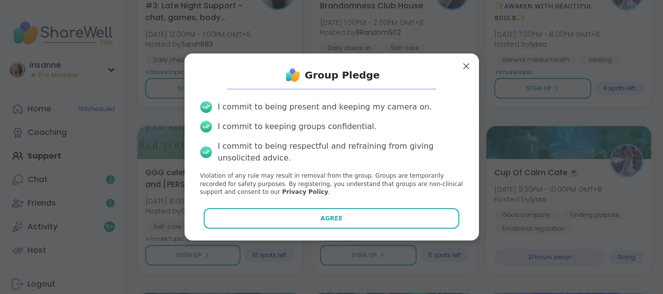
click at [359, 207] on div "Group Pledge I commit to being present and keeping my camera on. I commit to ke…" at bounding box center [331, 146] width 279 height 171
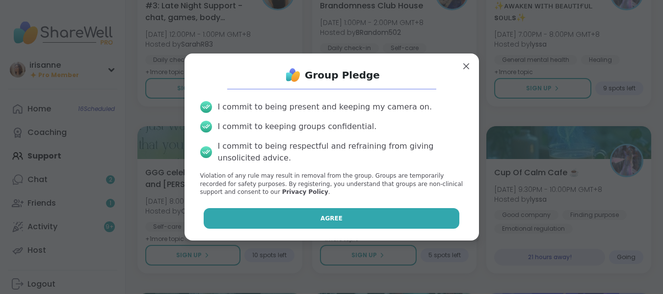
click at [355, 220] on button "Agree" at bounding box center [332, 218] width 256 height 21
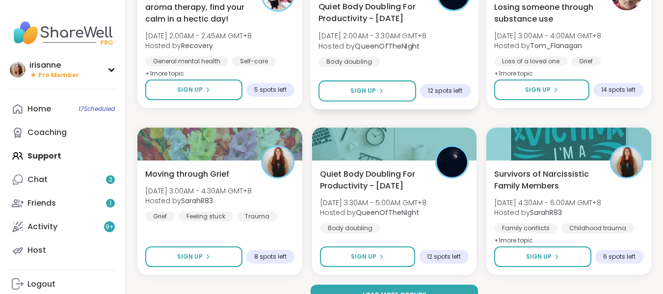
scroll to position [3871, 0]
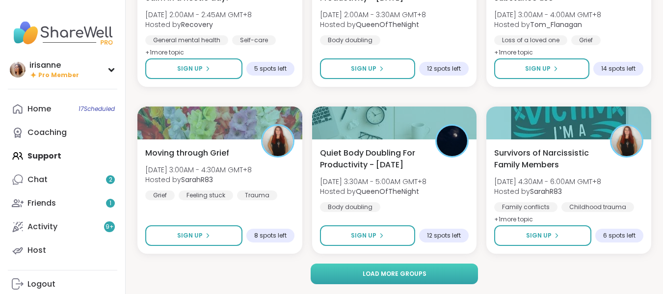
click at [452, 277] on button "Load more groups" at bounding box center [394, 274] width 167 height 21
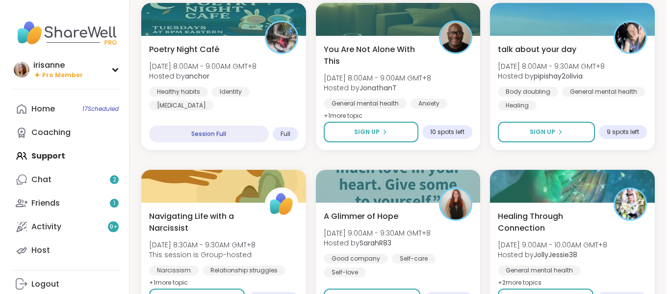
scroll to position [4705, 0]
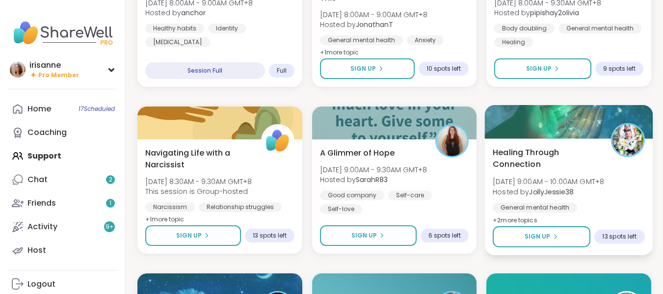
click at [555, 129] on div at bounding box center [569, 121] width 168 height 33
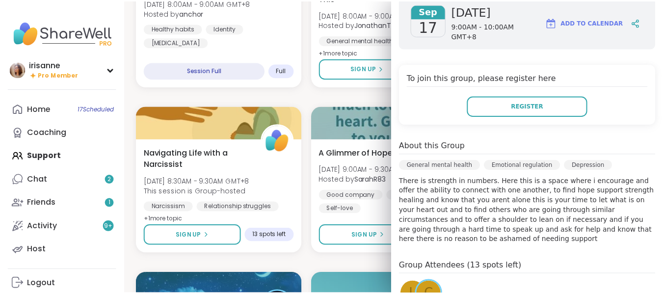
scroll to position [245, 0]
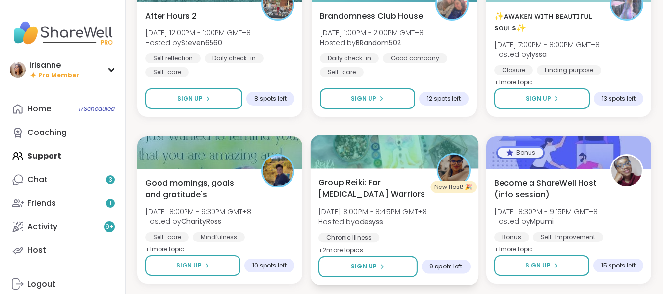
scroll to position [5343, 0]
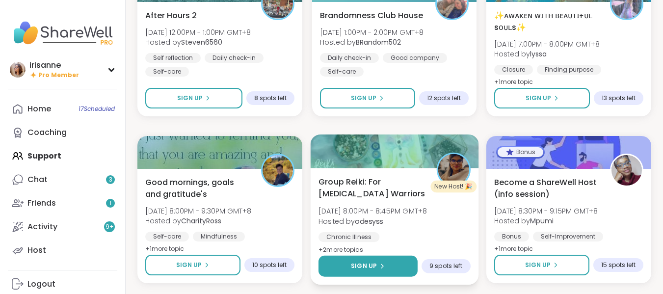
click at [409, 261] on button "Sign Up" at bounding box center [368, 266] width 99 height 21
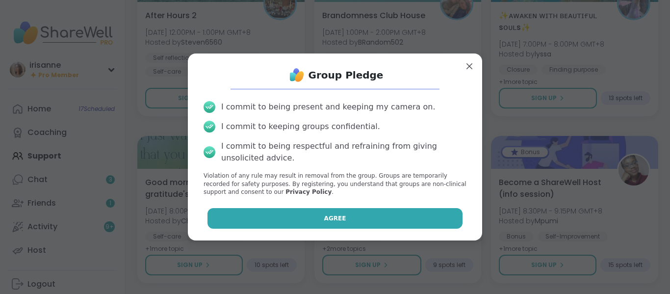
click at [417, 221] on button "Agree" at bounding box center [336, 218] width 256 height 21
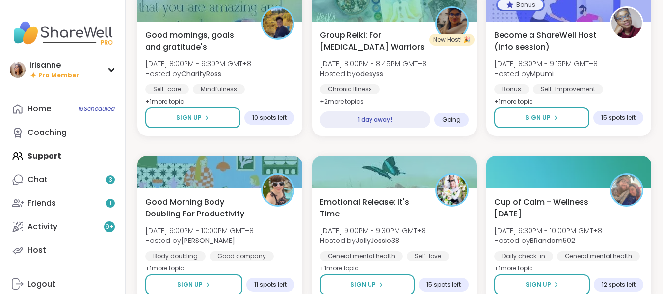
scroll to position [5540, 0]
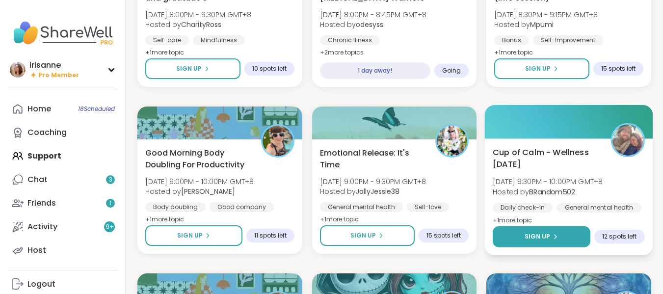
click at [558, 241] on button "Sign Up" at bounding box center [542, 236] width 98 height 21
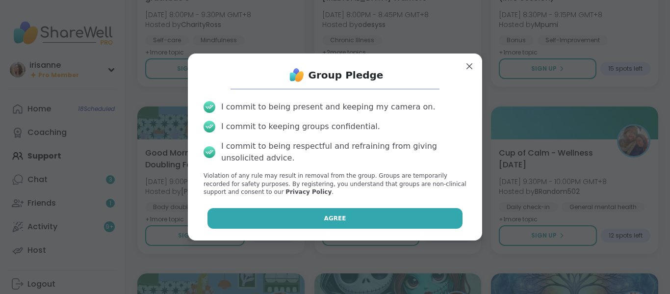
click at [393, 214] on button "Agree" at bounding box center [336, 218] width 256 height 21
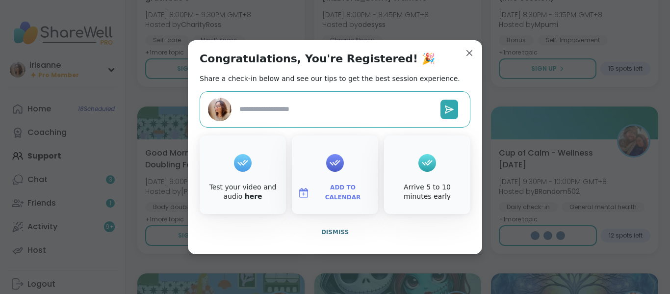
type textarea "*"
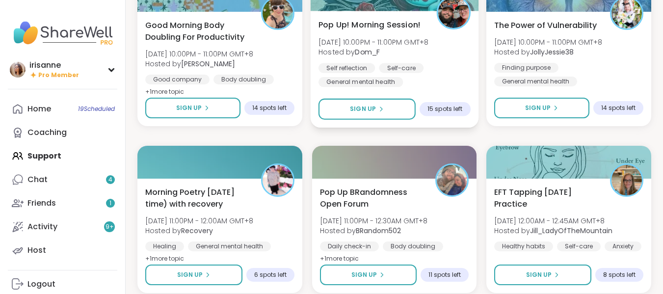
scroll to position [5873, 0]
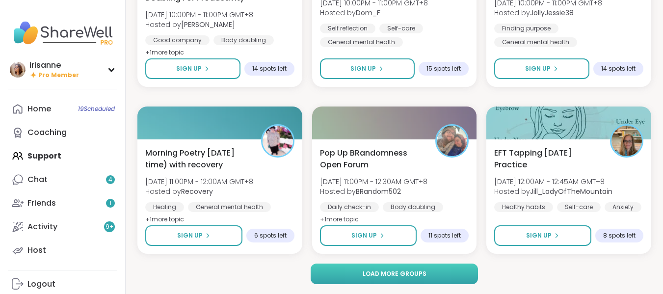
click at [443, 275] on button "Load more groups" at bounding box center [394, 274] width 167 height 21
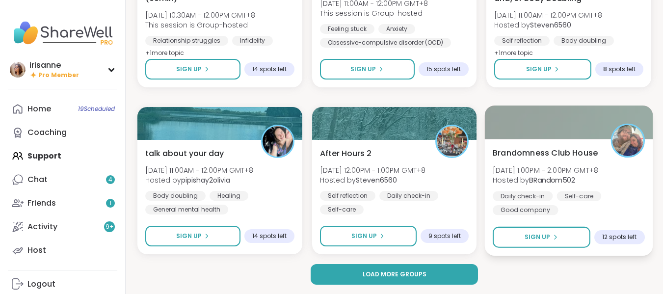
scroll to position [7876, 0]
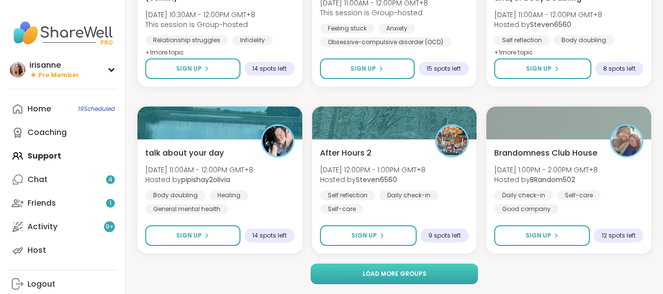
click at [422, 280] on button "Load more groups" at bounding box center [394, 274] width 167 height 21
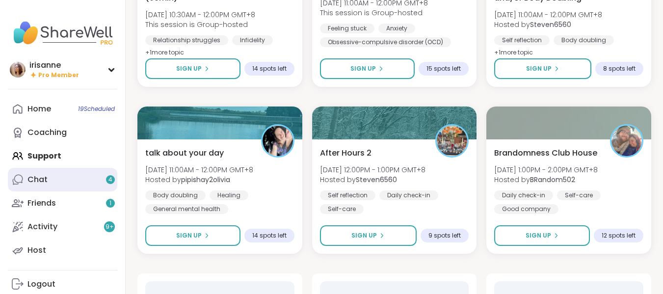
click at [68, 179] on link "Chat 4" at bounding box center [62, 180] width 109 height 24
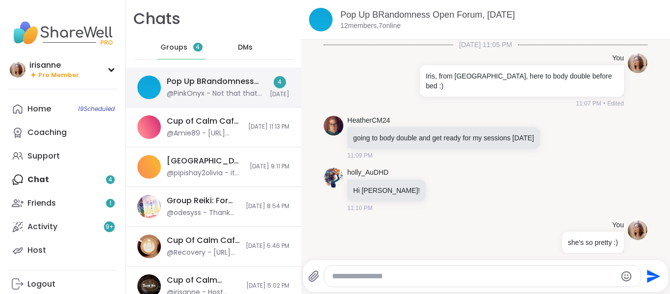
scroll to position [3956, 0]
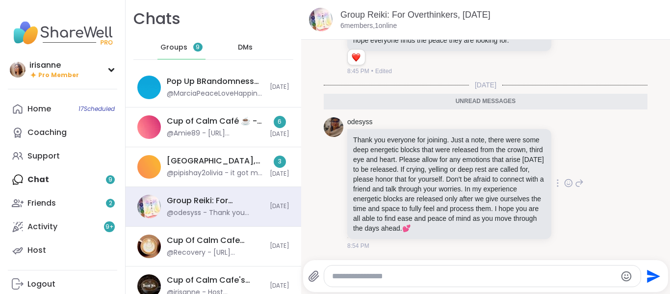
click at [565, 180] on icon at bounding box center [568, 183] width 7 height 7
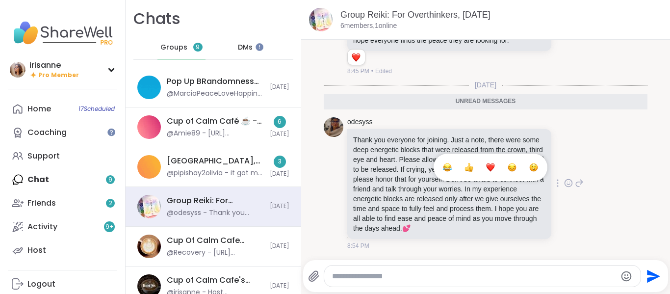
click at [486, 166] on div "Select Reaction: Heart" at bounding box center [490, 167] width 9 height 9
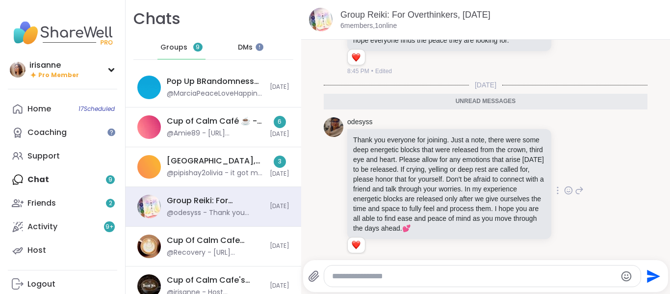
scroll to position [436, 0]
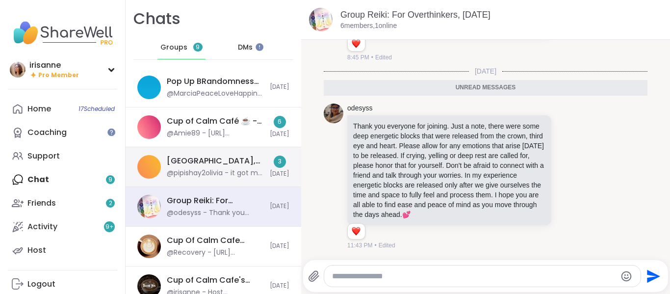
click at [243, 171] on div "@pipishay2olivia - it got my ming off what going on a little, that why I love s…" at bounding box center [215, 173] width 97 height 10
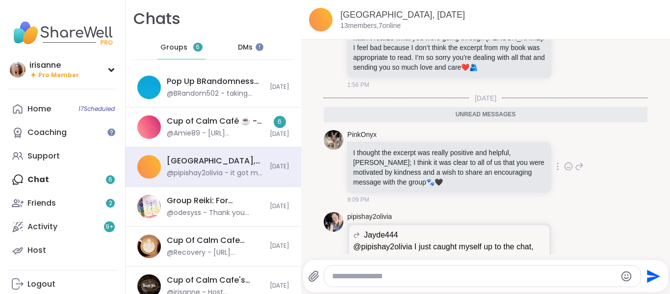
scroll to position [2886, 0]
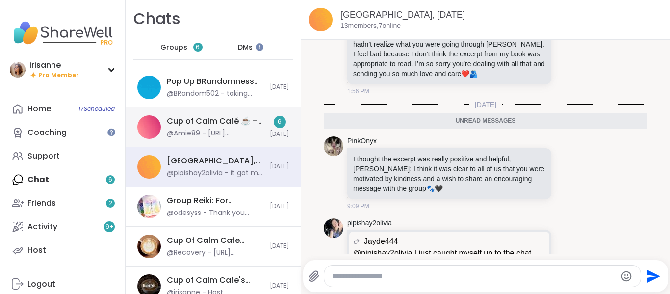
click at [215, 123] on div "Cup of Calm Café ☕️ - Motivational [DATE]" at bounding box center [215, 121] width 97 height 11
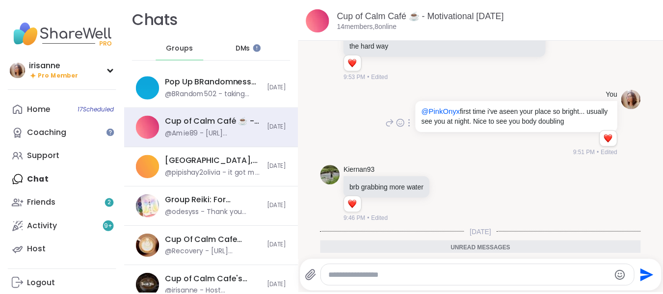
scroll to position [689, 0]
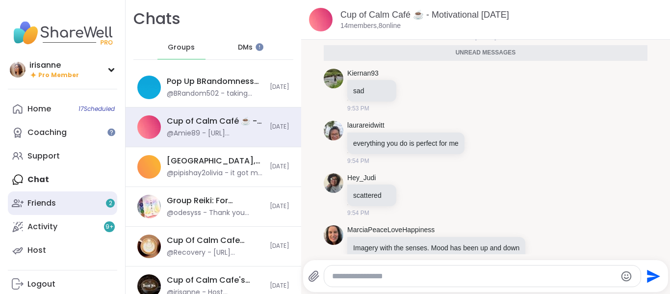
click at [64, 212] on link "Friends 2" at bounding box center [62, 203] width 109 height 24
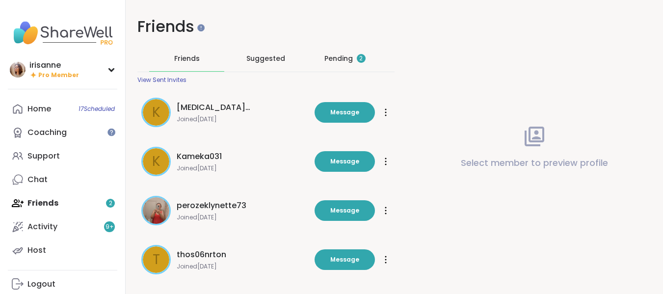
click at [340, 62] on div "Pending 2" at bounding box center [344, 59] width 41 height 10
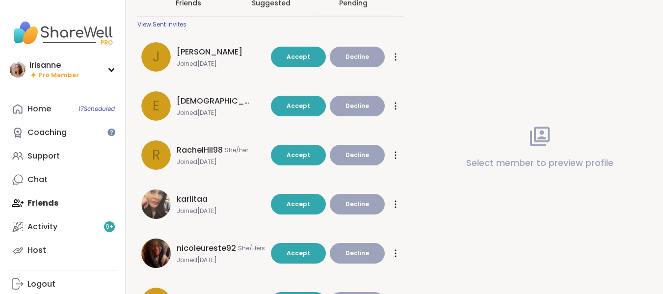
scroll to position [196, 0]
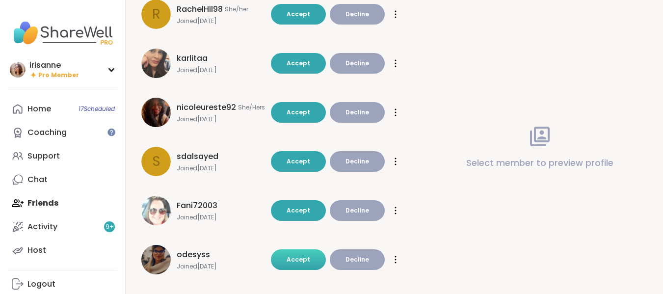
click at [292, 257] on span "Accept" at bounding box center [299, 259] width 24 height 8
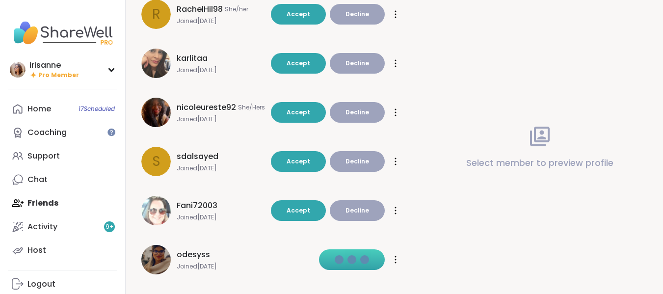
scroll to position [161, 0]
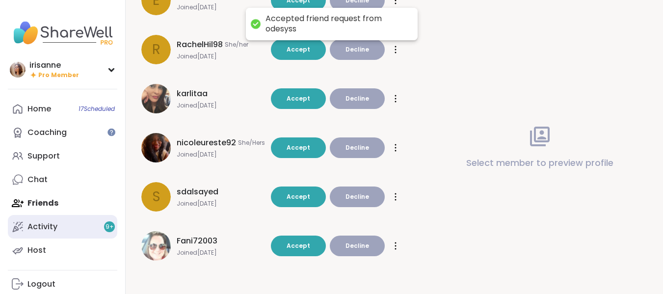
click at [48, 236] on link "Activity 9 +" at bounding box center [62, 227] width 109 height 24
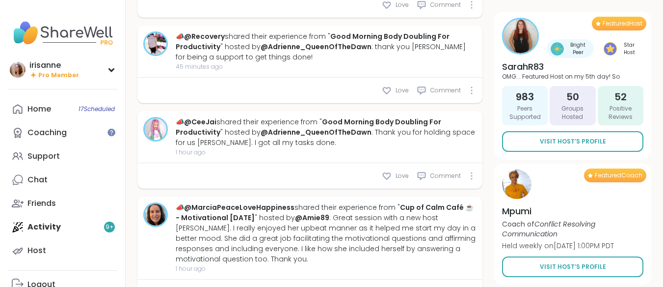
scroll to position [589, 0]
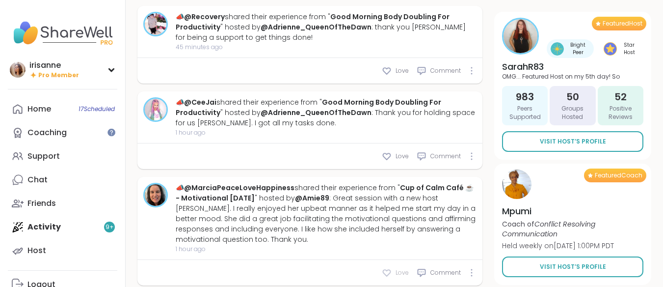
click at [390, 268] on icon at bounding box center [387, 273] width 10 height 10
type textarea "*"
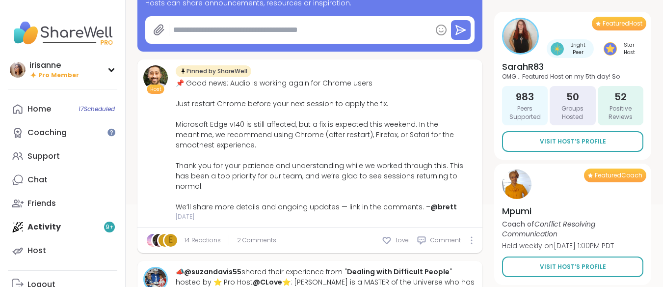
scroll to position [0, 0]
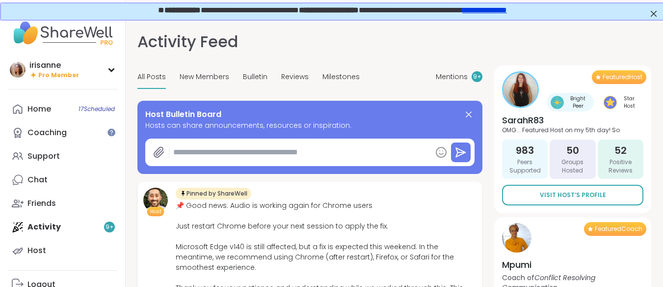
click at [61, 233] on div "Home 17 Scheduled Coaching Support Chat Friends Activity 9 + Host" at bounding box center [62, 179] width 109 height 165
click at [72, 220] on div "Home 17 Scheduled Coaching Support Chat Friends Activity 9 + Host" at bounding box center [62, 179] width 109 height 165
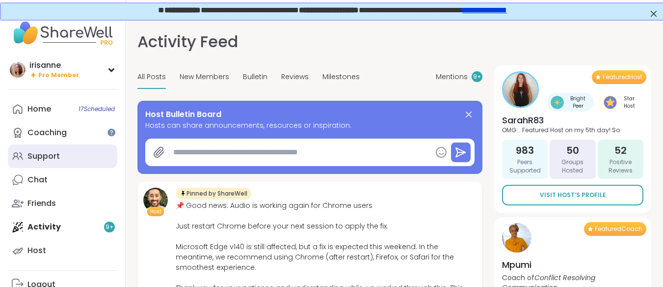
click at [51, 151] on div "Support" at bounding box center [43, 156] width 32 height 11
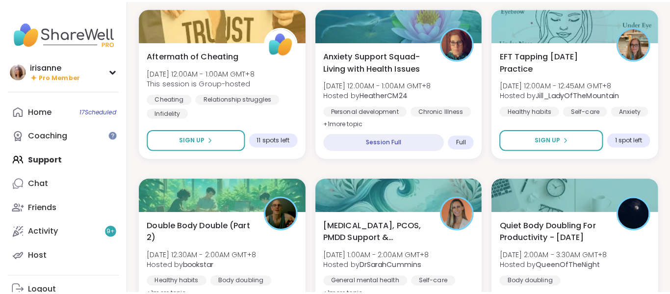
scroll to position [344, 0]
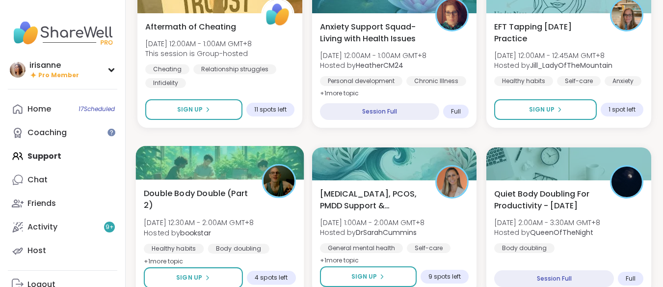
click at [218, 194] on span "Double Body Double (Part 2)" at bounding box center [197, 199] width 107 height 24
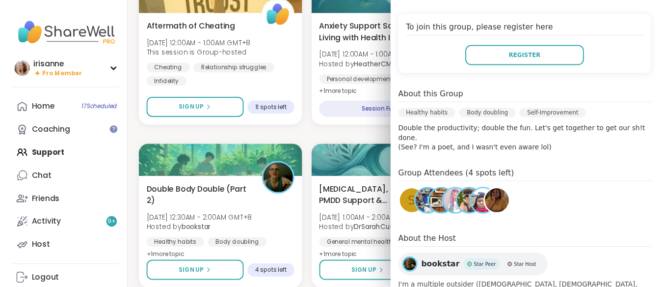
scroll to position [248, 0]
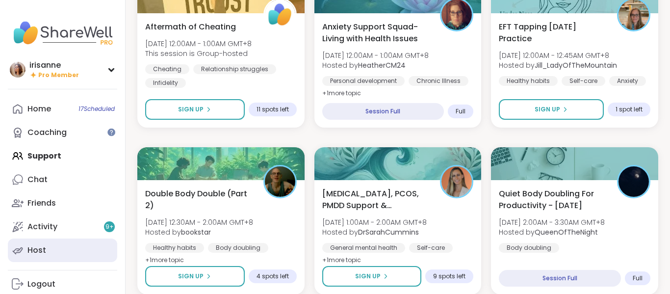
click at [48, 251] on link "Host" at bounding box center [62, 251] width 109 height 24
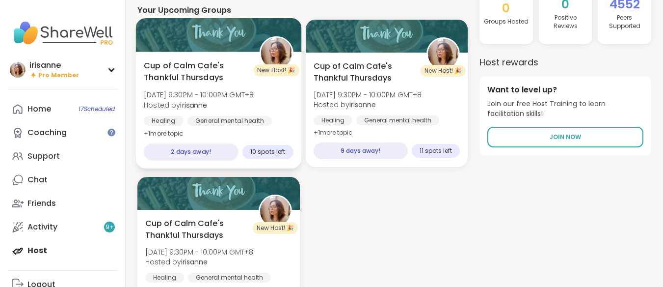
scroll to position [98, 0]
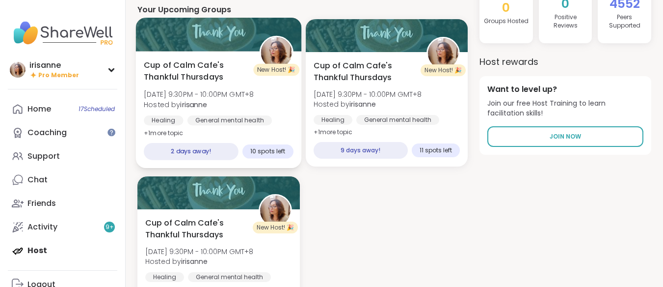
click at [275, 106] on div "Cup of Calm Cafe's Thankful Thursdays Thu, Sep 18 | 9:30PM - 10:00PM GMT+8 Host…" at bounding box center [218, 99] width 149 height 80
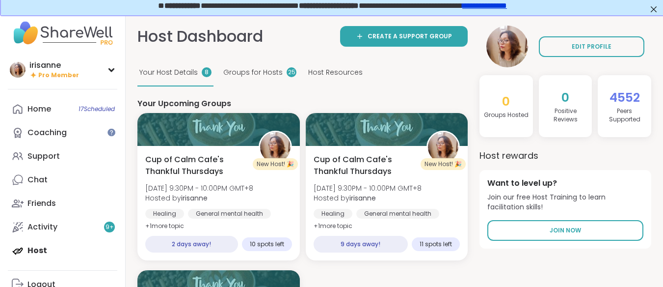
scroll to position [0, 0]
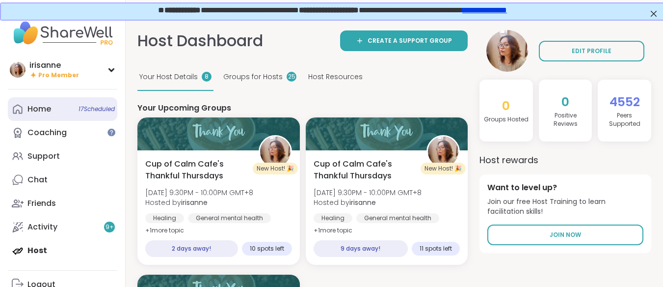
click at [55, 116] on link "Home 17 Scheduled" at bounding box center [62, 109] width 109 height 24
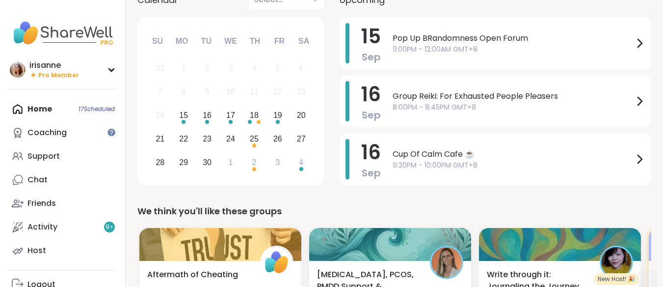
scroll to position [98, 0]
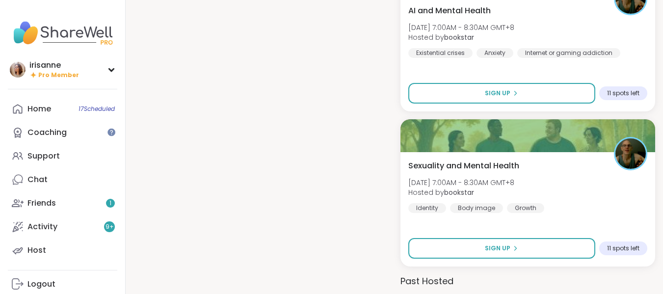
scroll to position [1129, 0]
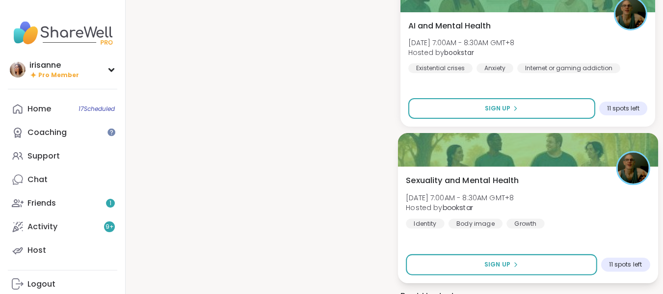
click at [578, 192] on div "Sexuality and Mental Health Sat, Oct 04 | 7:00AM - 8:30AM GMT+8 Hosted by books…" at bounding box center [528, 201] width 244 height 54
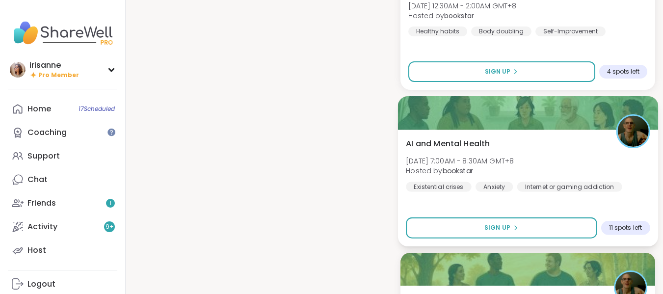
scroll to position [982, 0]
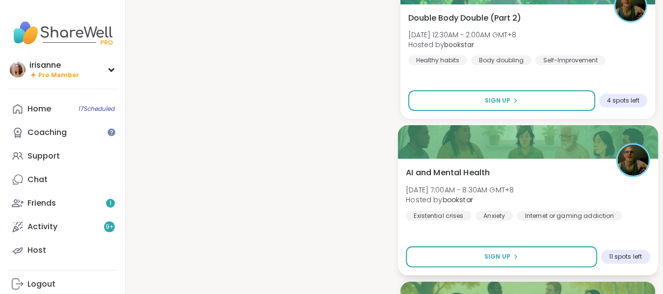
click at [546, 186] on div "AI and Mental Health Sat, Sep 27 | 7:00AM - 8:30AM GMT+8 Hosted by bookstar Exi…" at bounding box center [528, 193] width 244 height 54
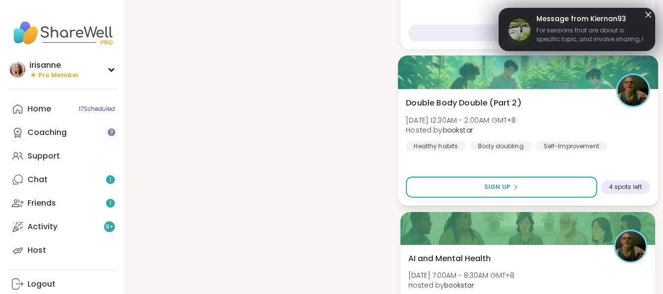
scroll to position [884, 0]
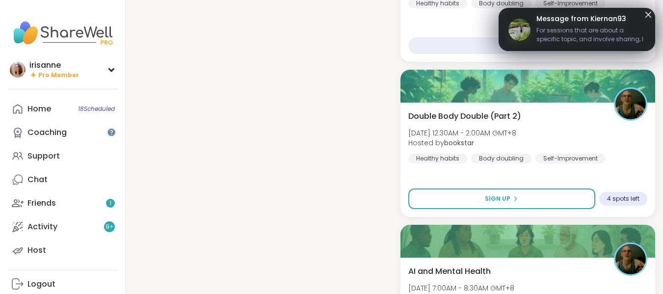
click at [646, 15] on icon at bounding box center [649, 15] width 12 height 12
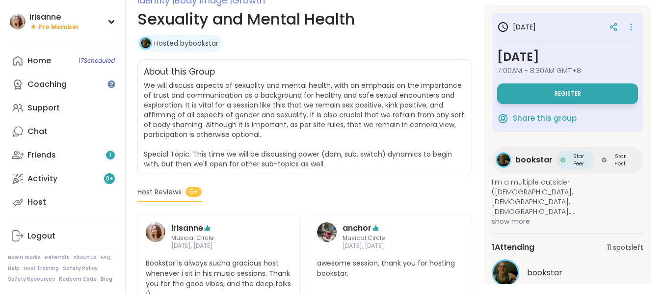
click at [406, 137] on span "We will discuss aspects of sexuality and mental health, with an emphasis on the…" at bounding box center [305, 124] width 322 height 88
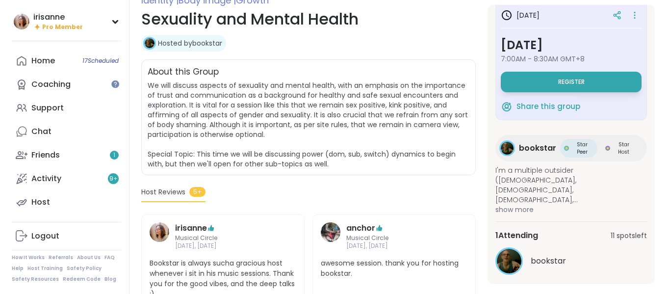
scroll to position [18, 0]
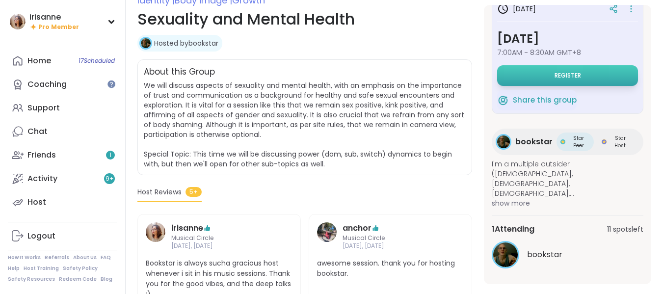
click at [593, 71] on button "Register" at bounding box center [567, 75] width 141 height 21
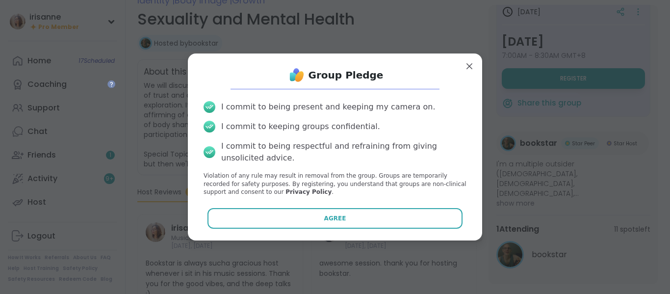
click at [316, 234] on div "Group Pledge I commit to being present and keeping my camera on. I commit to ke…" at bounding box center [335, 147] width 295 height 187
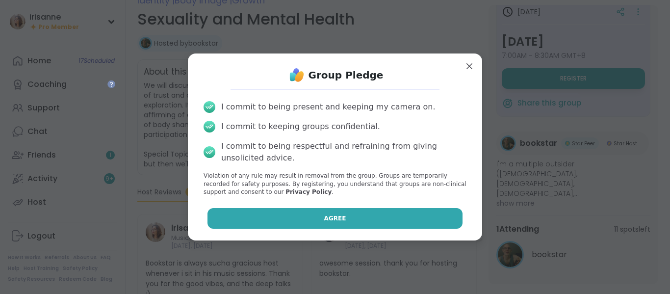
click at [324, 221] on span "Agree" at bounding box center [335, 218] width 22 height 9
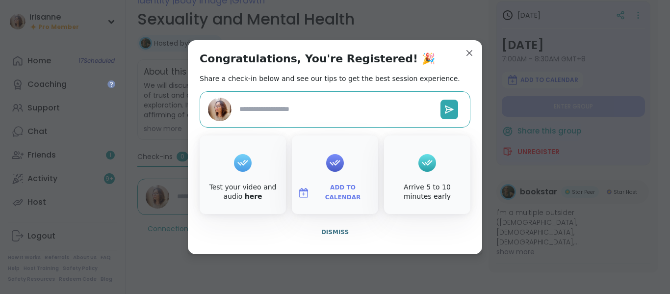
type textarea "*"
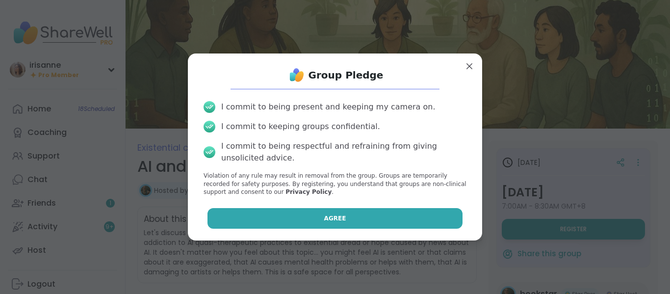
click at [377, 219] on button "Agree" at bounding box center [336, 218] width 256 height 21
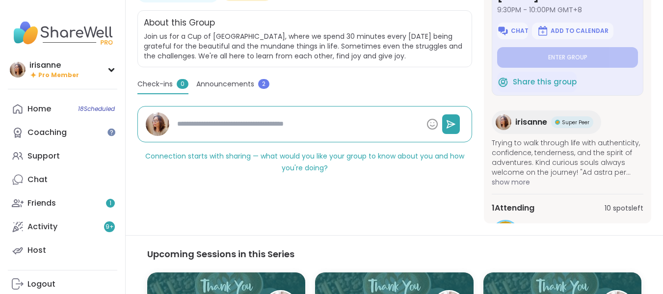
scroll to position [98, 0]
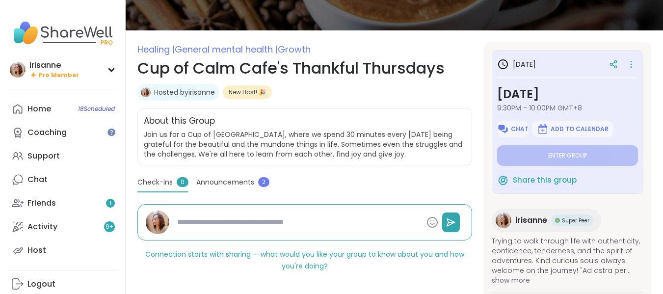
click at [236, 183] on span "Announcements" at bounding box center [225, 182] width 58 height 10
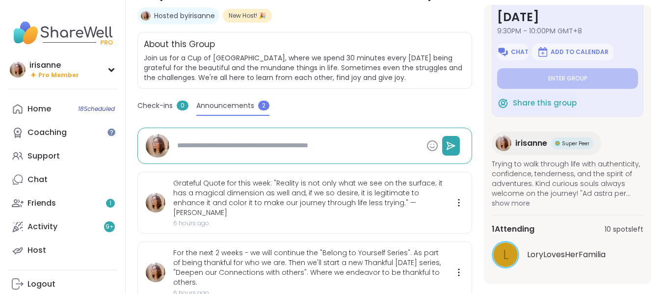
scroll to position [196, 0]
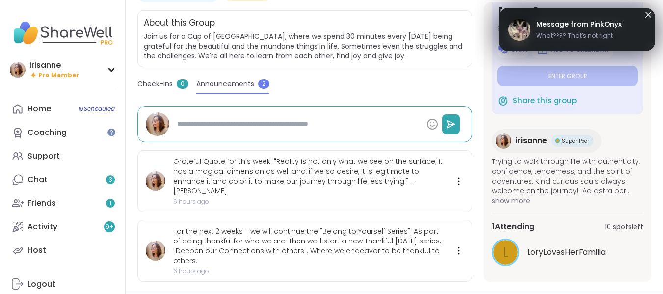
drag, startPoint x: 649, startPoint y: 18, endPoint x: 516, endPoint y: 53, distance: 137.4
click at [649, 18] on icon at bounding box center [649, 15] width 12 height 12
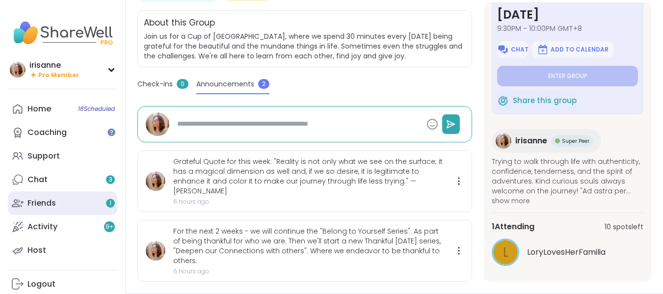
click at [84, 201] on link "Friends 1" at bounding box center [62, 203] width 109 height 24
type textarea "*"
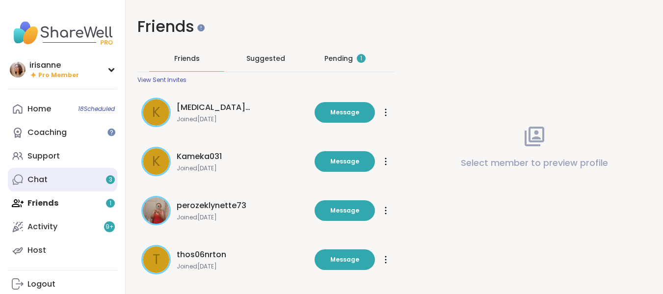
click at [59, 187] on link "Chat 3" at bounding box center [62, 180] width 109 height 24
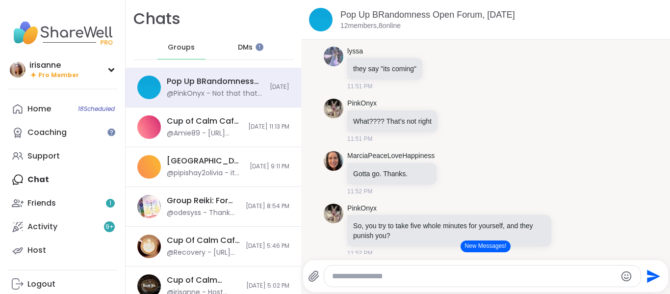
scroll to position [3458, 0]
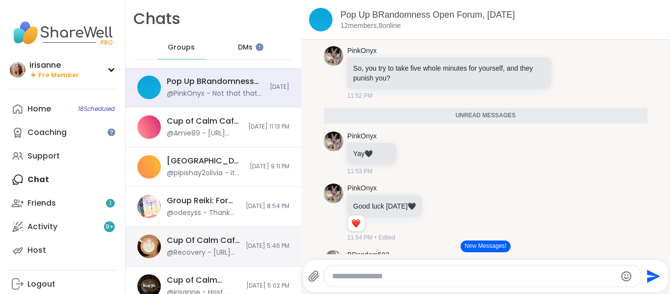
click at [222, 240] on div "Cup Of Calm Cafe Glimmers, [DATE]" at bounding box center [203, 240] width 73 height 11
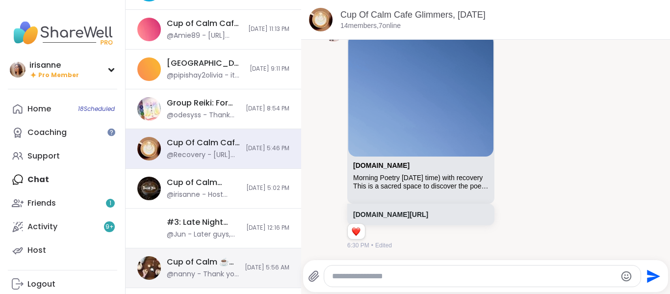
scroll to position [98, 0]
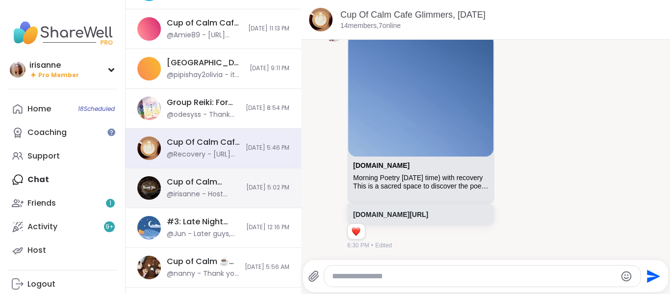
click at [212, 199] on div "@irisanne - Host Announcement: Grateful Quote for this week: "Reality is not on…" at bounding box center [204, 194] width 74 height 10
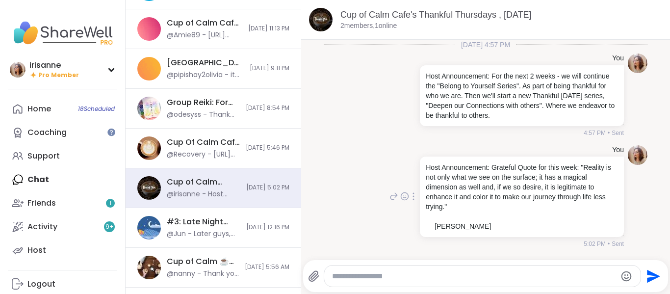
click at [340, 159] on div "You Host Announcement: Grateful Quote for this week: "Reality is not only what …" at bounding box center [486, 196] width 324 height 111
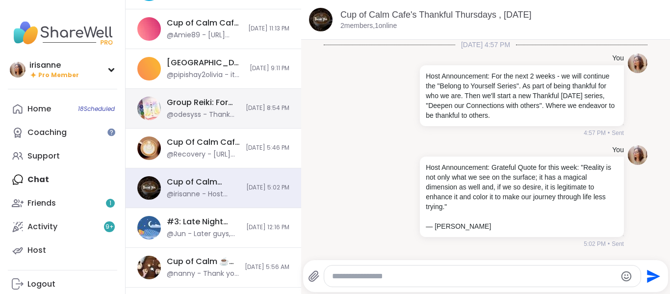
click at [176, 115] on div "@odesyss - Thank you everyone for joining. Just a note, there were some deep en…" at bounding box center [203, 115] width 73 height 10
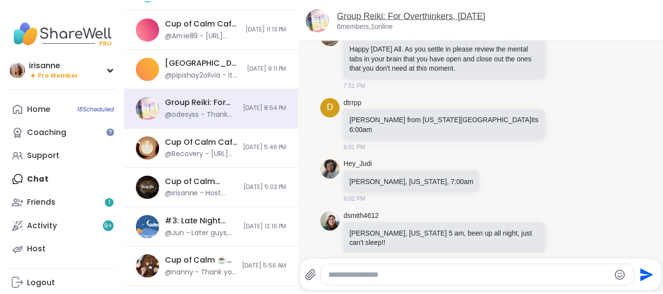
scroll to position [11, 0]
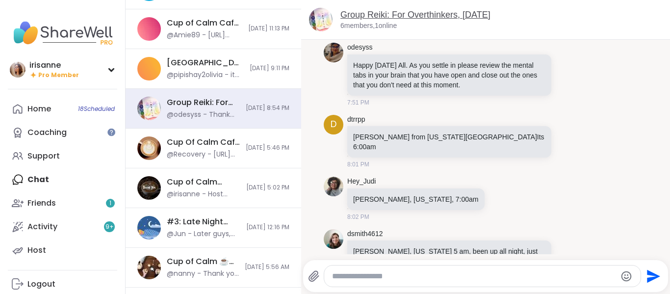
click at [417, 10] on link "Group Reiki: For Overthinkers, [DATE]" at bounding box center [416, 15] width 150 height 10
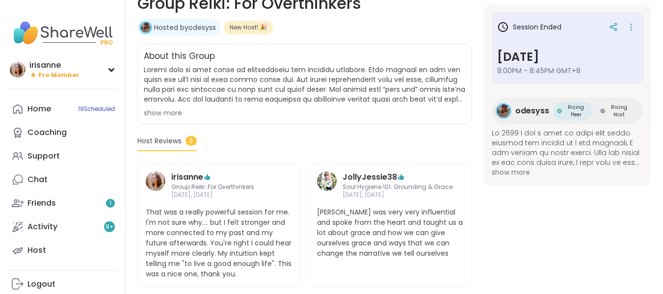
scroll to position [157, 0]
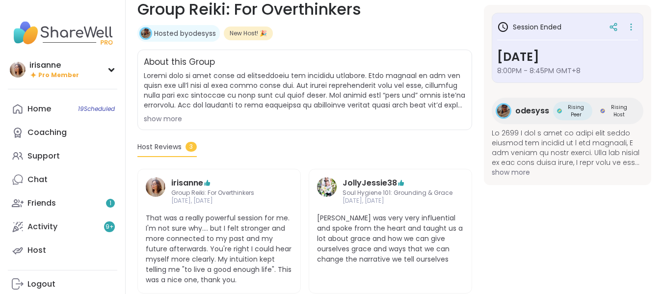
click at [511, 179] on div "Session Ended [DATE] 8:00PM - 8:45PM GMT+8 odesyss Rising Peer Rising Host show…" at bounding box center [567, 95] width 167 height 180
click at [518, 172] on span "show more" at bounding box center [568, 172] width 152 height 10
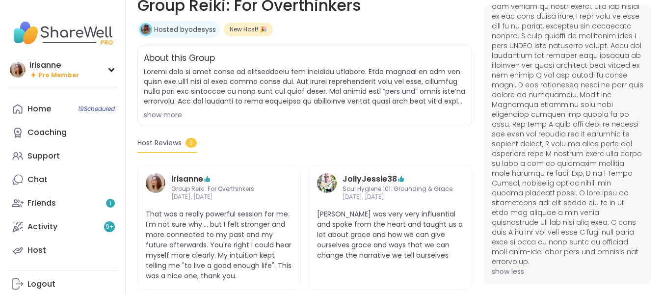
scroll to position [161, 0]
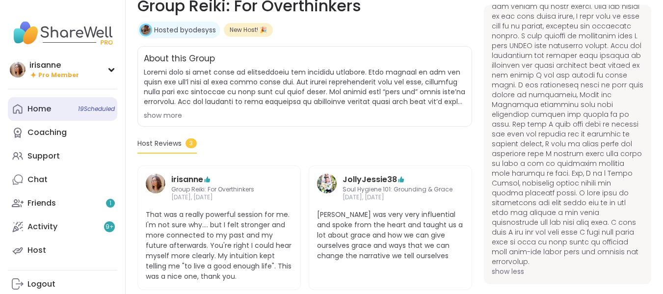
click at [41, 115] on link "Home 19 Scheduled" at bounding box center [62, 109] width 109 height 24
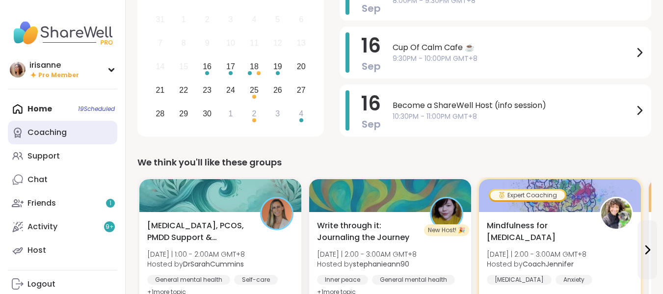
scroll to position [98, 0]
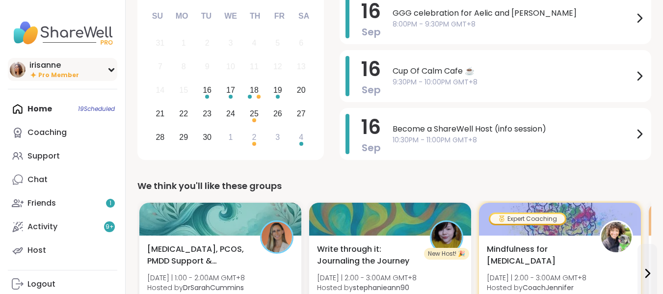
click at [50, 60] on div "irisanne" at bounding box center [54, 65] width 50 height 11
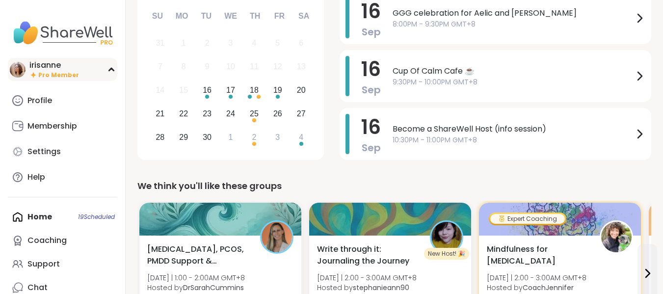
click at [75, 63] on div "irisanne Pro Member" at bounding box center [62, 69] width 109 height 23
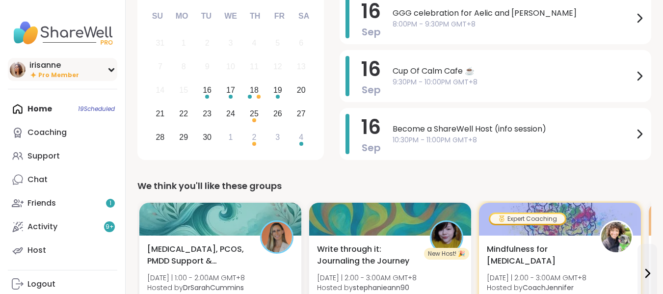
click at [61, 63] on div "irisanne" at bounding box center [54, 65] width 50 height 11
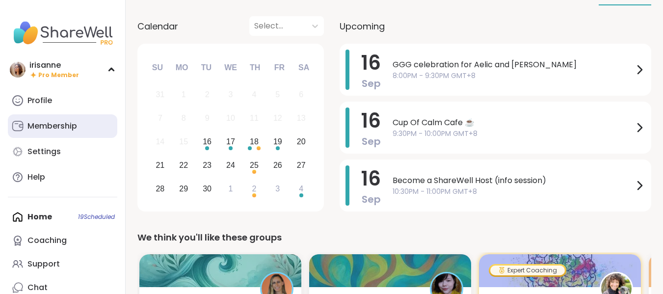
scroll to position [0, 0]
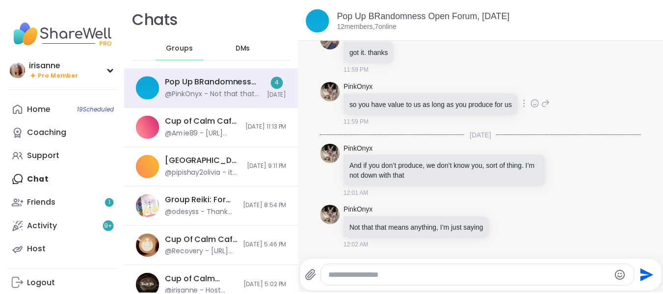
scroll to position [3956, 0]
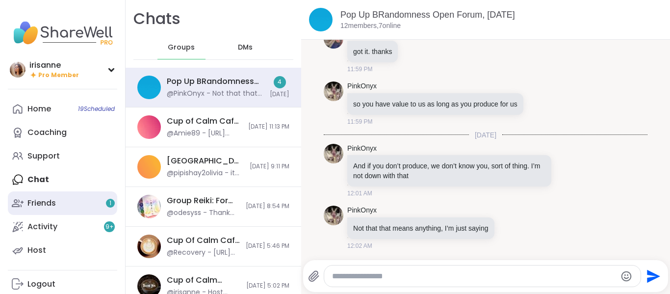
click at [70, 208] on link "Friends 1" at bounding box center [62, 203] width 109 height 24
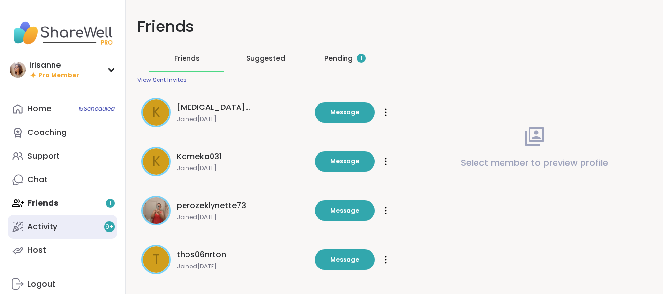
click at [101, 220] on link "Activity 9 +" at bounding box center [62, 227] width 109 height 24
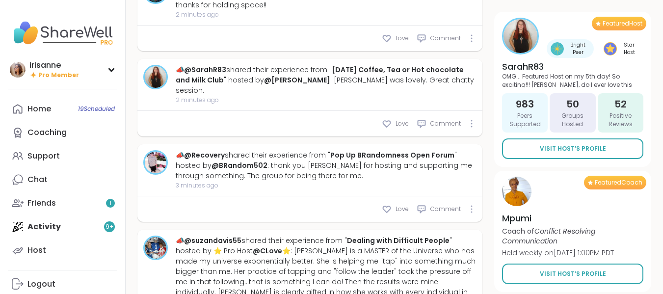
scroll to position [393, 0]
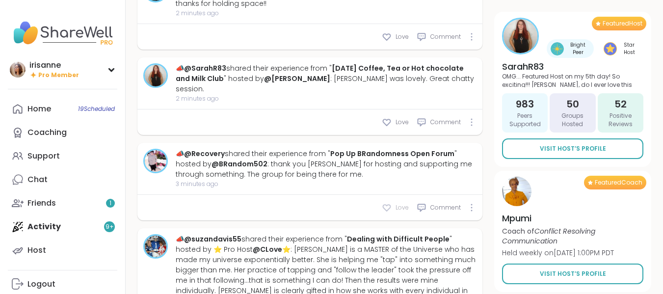
click at [391, 203] on icon at bounding box center [387, 208] width 10 height 10
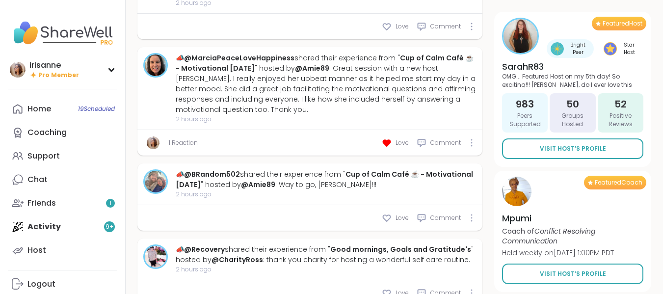
scroll to position [961, 0]
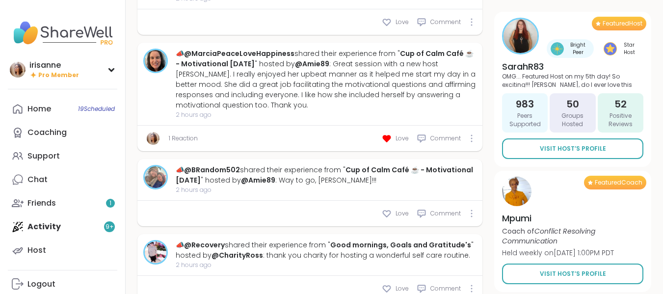
type textarea "*"
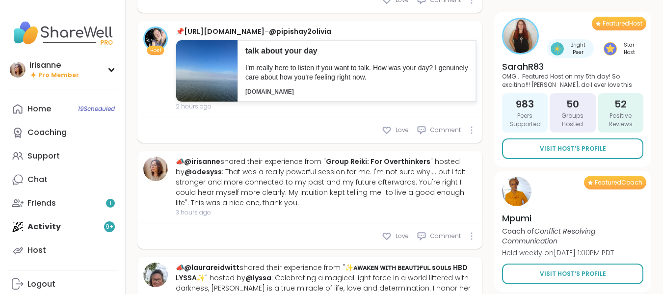
scroll to position [1403, 0]
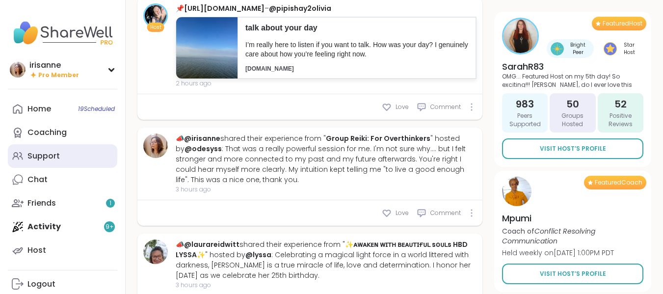
click at [36, 164] on link "Support" at bounding box center [62, 156] width 109 height 24
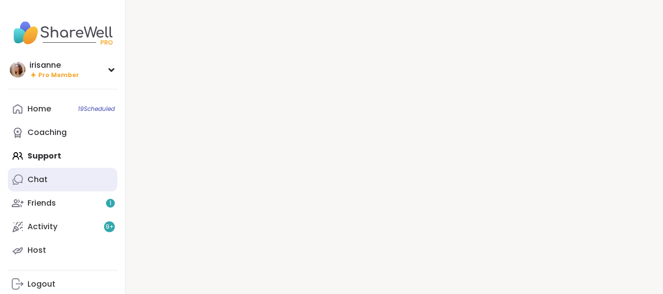
click at [40, 169] on link "Chat" at bounding box center [62, 180] width 109 height 24
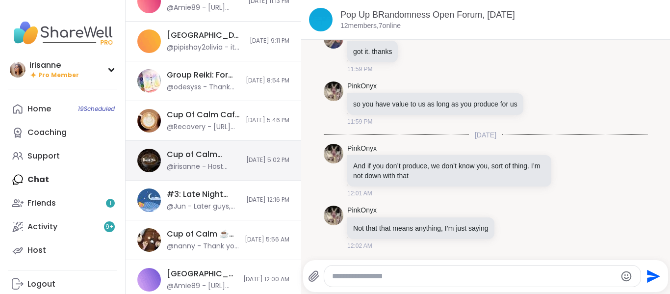
scroll to position [147, 0]
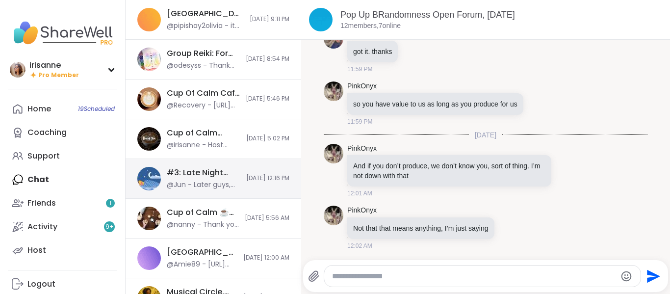
click at [220, 164] on div "#3: Late Night Support - chat, games, body double, [DATE] @Jun - Later guys, ha…" at bounding box center [214, 179] width 176 height 40
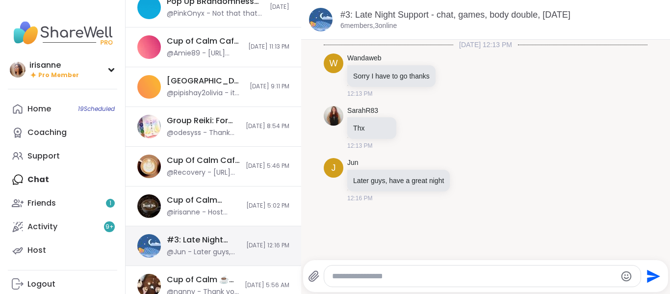
scroll to position [0, 0]
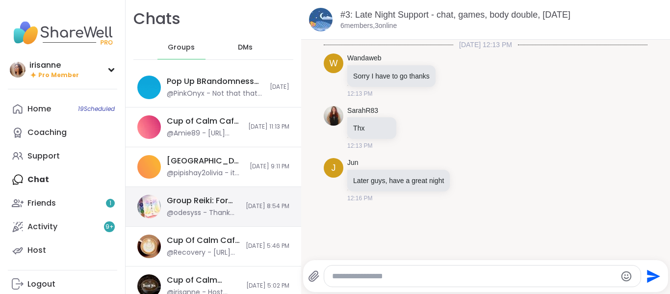
click at [168, 200] on div "Group Reiki: For Overthinkers, [DATE]" at bounding box center [203, 200] width 73 height 11
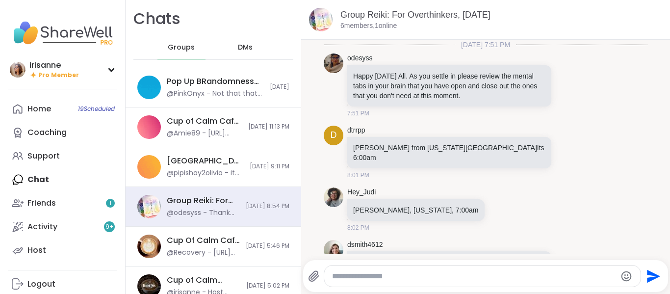
scroll to position [403, 0]
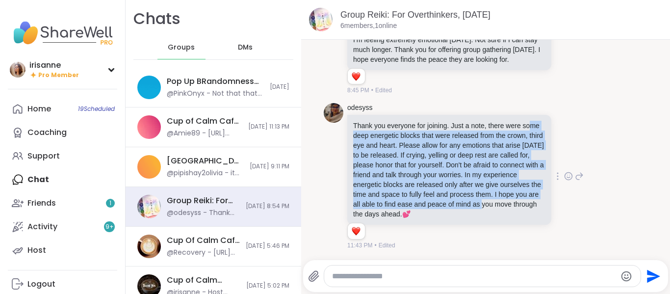
drag, startPoint x: 423, startPoint y: 207, endPoint x: 361, endPoint y: 124, distance: 103.5
click at [361, 124] on p "Thank you everyone for joining. Just a note, there were some deep energetic blo…" at bounding box center [449, 170] width 192 height 98
click at [493, 172] on p "Thank you everyone for joining. Just a note, there were some deep energetic blo…" at bounding box center [449, 170] width 192 height 98
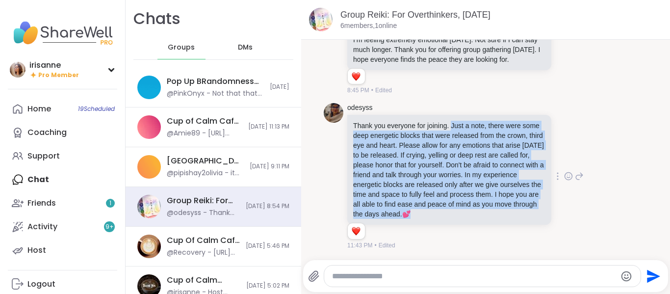
drag, startPoint x: 450, startPoint y: 114, endPoint x: 463, endPoint y: 214, distance: 101.0
click at [463, 214] on p "Thank you everyone for joining. Just a note, there were some deep energetic blo…" at bounding box center [449, 170] width 192 height 98
copy p "Just a note, there were some deep energetic blocks that were released from the …"
click at [423, 167] on p "Thank you everyone for joining. Just a note, there were some deep energetic blo…" at bounding box center [449, 170] width 192 height 98
drag, startPoint x: 364, startPoint y: 214, endPoint x: 350, endPoint y: 113, distance: 102.0
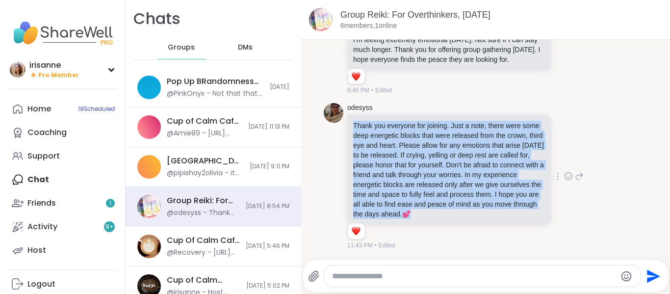
click at [350, 115] on div "Thank you everyone for joining. Just a note, there were some deep energetic blo…" at bounding box center [450, 170] width 204 height 110
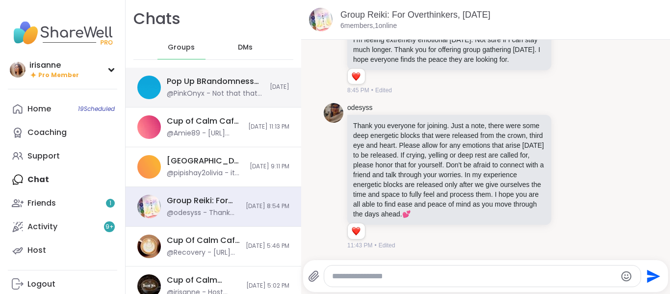
click at [199, 89] on div "@PinkOnyx - Not that that means anything, I’m just saying" at bounding box center [215, 94] width 97 height 10
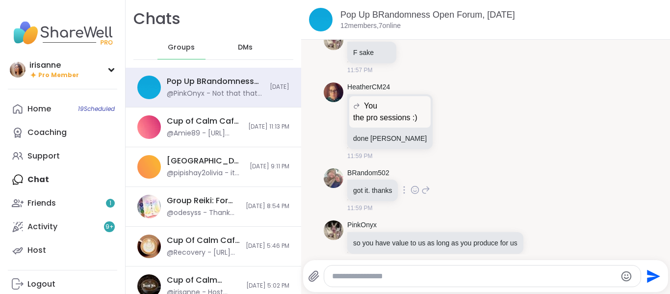
scroll to position [3752, 0]
click at [400, 112] on div "You" at bounding box center [390, 107] width 74 height 12
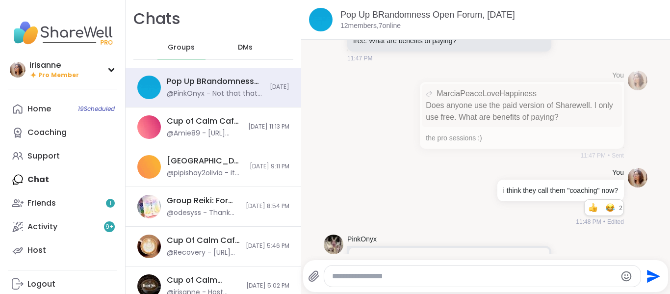
click at [400, 134] on div "You MarciaPeaceLoveHappiness Does anyone use the paid version of Sharewell. I o…" at bounding box center [506, 116] width 237 height 90
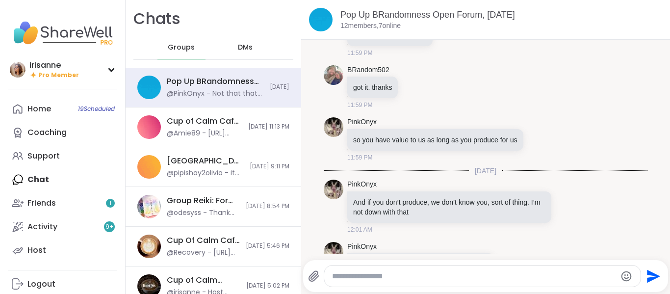
scroll to position [3937, 0]
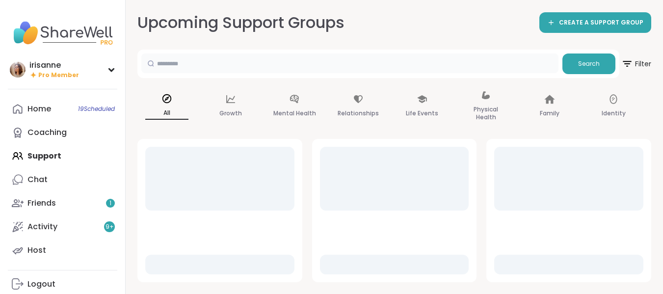
click at [308, 72] on input "text" at bounding box center [349, 64] width 417 height 20
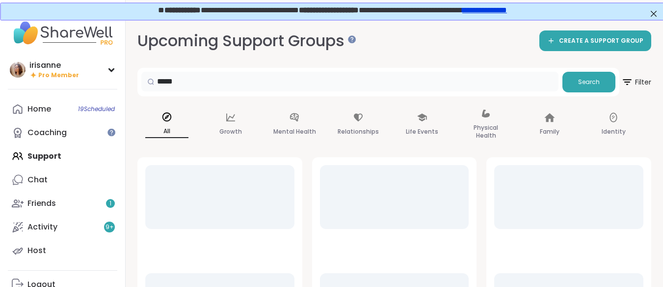
type input "*****"
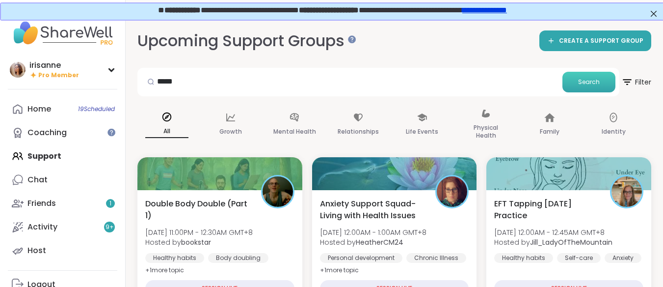
click at [599, 76] on button "Search" at bounding box center [589, 82] width 53 height 21
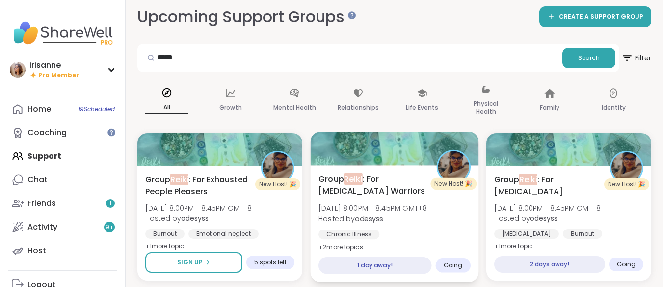
scroll to position [35, 0]
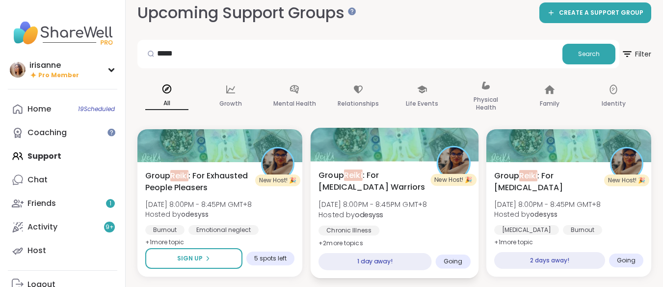
click at [396, 139] on div at bounding box center [394, 144] width 168 height 33
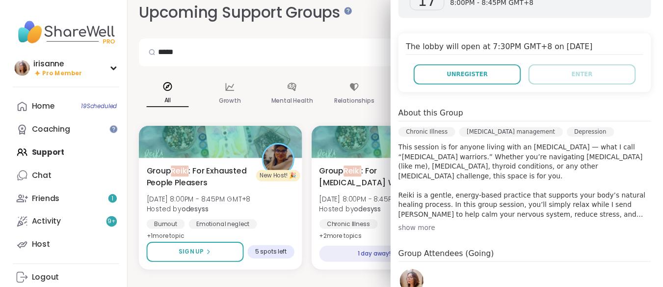
scroll to position [142, 0]
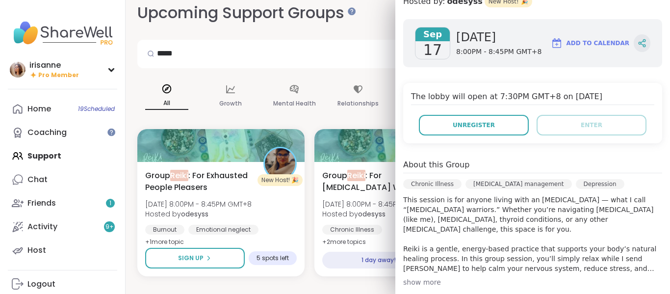
click at [634, 43] on div at bounding box center [642, 43] width 17 height 18
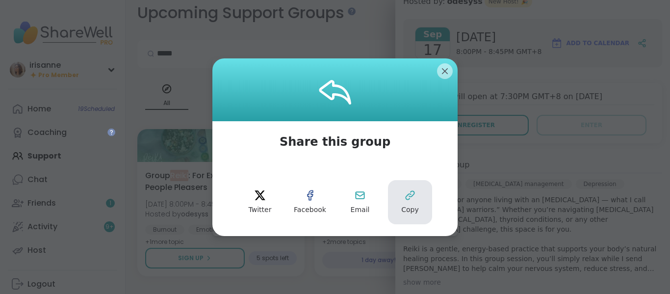
click at [404, 195] on icon at bounding box center [410, 195] width 12 height 12
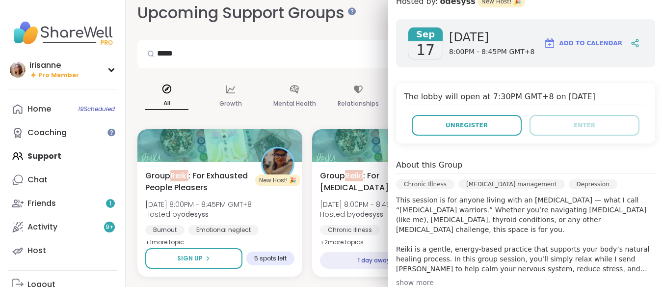
click at [311, 124] on div "***** Search Filter All Growth Mental Health Relationships Life Events Physical…" at bounding box center [394, 158] width 514 height 237
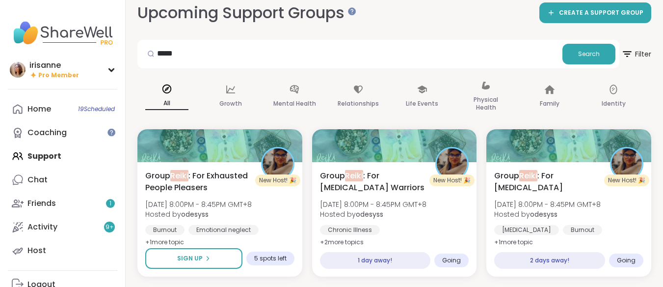
scroll to position [35, 0]
